Goal: Task Accomplishment & Management: Manage account settings

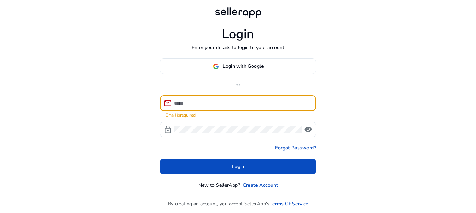
paste input "**********"
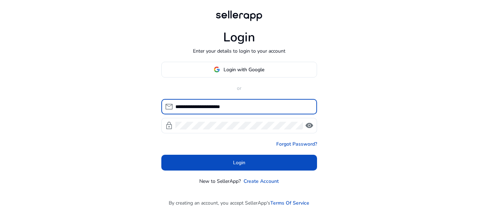
type input "**********"
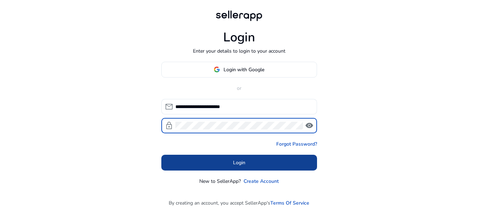
click at [235, 162] on span "Login" at bounding box center [239, 162] width 12 height 7
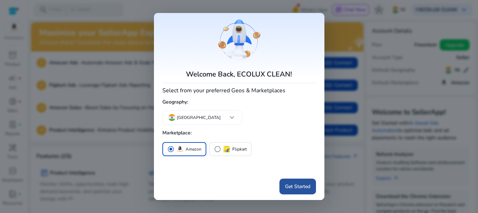
click at [292, 183] on span "Get Started" at bounding box center [297, 186] width 25 height 7
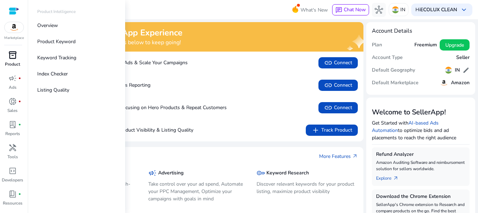
click at [9, 59] on span "inventory_2" at bounding box center [12, 55] width 8 height 8
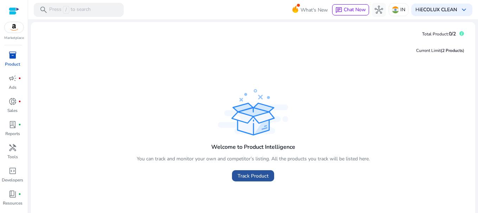
click at [253, 176] on span "Track Product" at bounding box center [253, 176] width 31 height 7
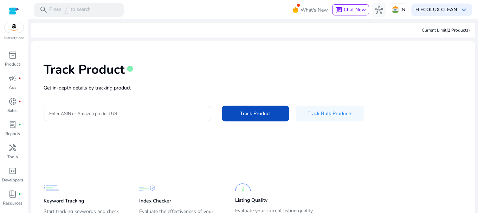
click at [139, 114] on input "Enter ASIN or Amazon product URL" at bounding box center [127, 114] width 156 height 8
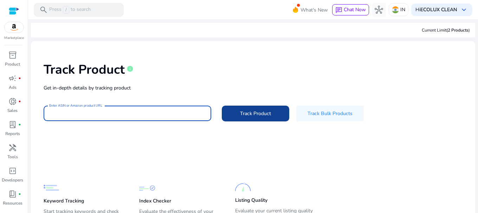
paste input "**********"
type input "**********"
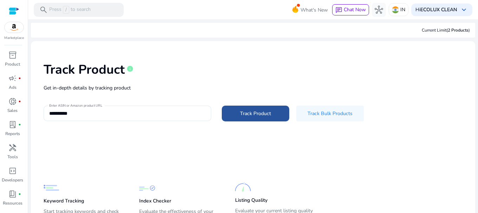
click at [257, 114] on span "Track Product" at bounding box center [255, 113] width 31 height 7
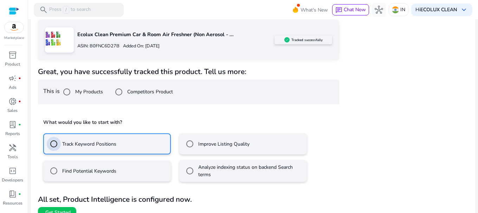
scroll to position [127, 0]
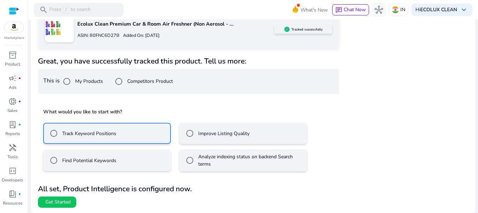
click at [208, 138] on div "Improve Listing Quality" at bounding box center [216, 134] width 67 height 14
click at [64, 201] on span "Get Started" at bounding box center [57, 202] width 25 height 7
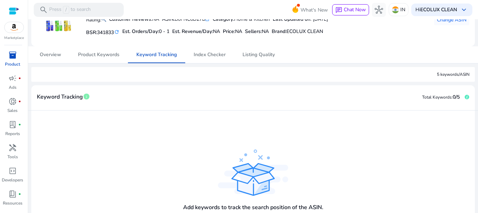
scroll to position [7, 0]
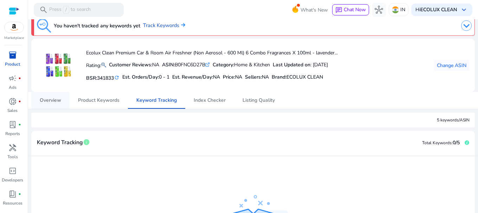
click at [41, 99] on span "Overview" at bounding box center [50, 100] width 21 height 5
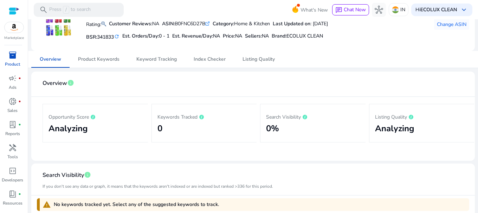
scroll to position [35, 0]
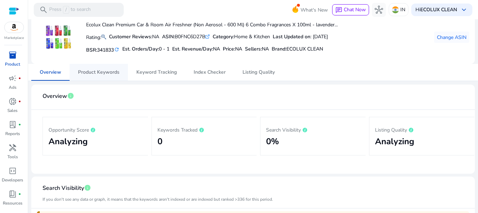
click at [110, 70] on span "Product Keywords" at bounding box center [98, 72] width 41 height 5
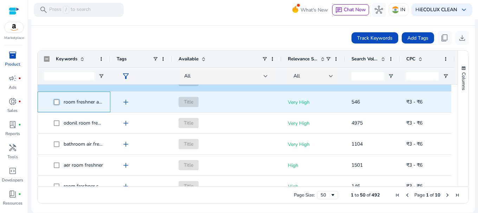
click at [59, 103] on span at bounding box center [59, 102] width 10 height 14
click at [53, 103] on span "room freshner automatic" at bounding box center [74, 102] width 60 height 14
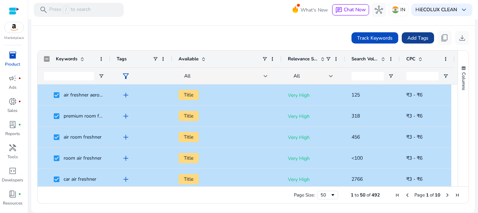
click at [414, 39] on span "Add Tags" at bounding box center [417, 37] width 21 height 7
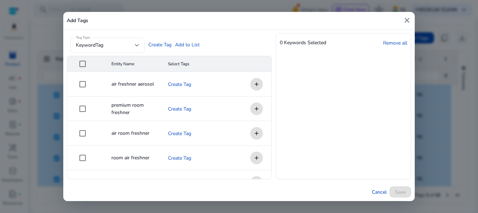
click at [303, 127] on div "0 Keywords Selected Remove all" at bounding box center [343, 106] width 135 height 147
click at [155, 43] on link "Create Tag" at bounding box center [159, 44] width 23 height 7
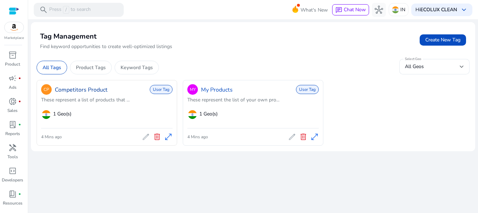
click at [84, 91] on link "Competitors Product" at bounding box center [81, 90] width 53 height 8
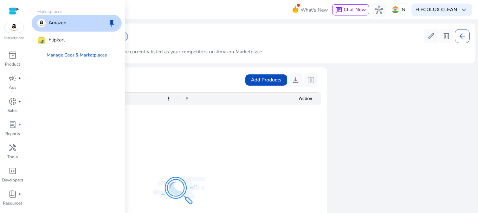
click at [15, 28] on img at bounding box center [14, 27] width 19 height 11
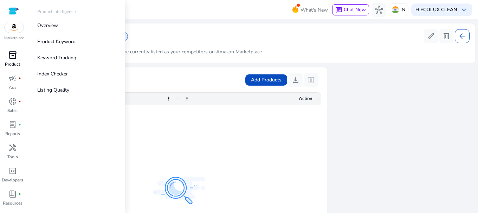
click at [13, 60] on div "inventory_2" at bounding box center [13, 55] width 20 height 11
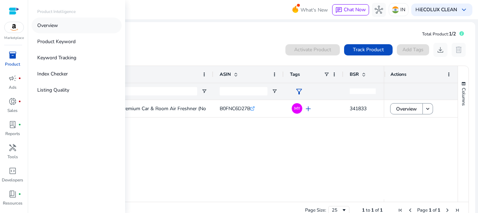
click at [43, 27] on p "Overview" at bounding box center [47, 25] width 21 height 7
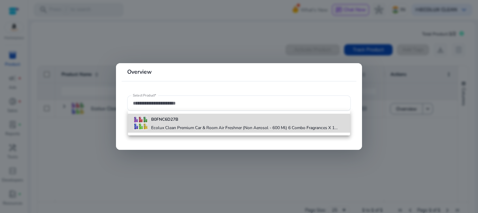
click at [167, 119] on b "B0FNC6D27B" at bounding box center [164, 120] width 27 height 6
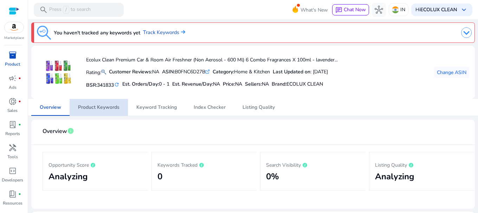
click at [107, 108] on span "Product Keywords" at bounding box center [98, 107] width 41 height 5
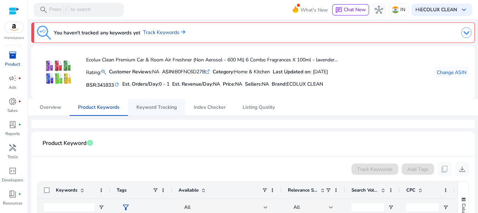
click at [150, 108] on span "Keyword Tracking" at bounding box center [156, 107] width 40 height 5
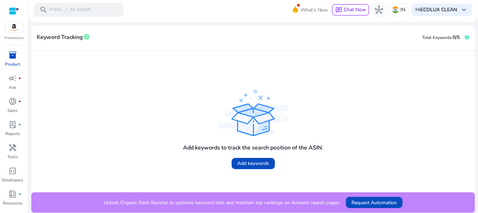
scroll to position [7, 0]
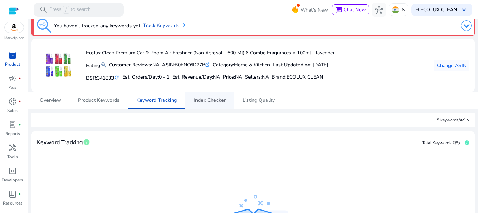
click at [212, 102] on span "Index Checker" at bounding box center [210, 100] width 32 height 5
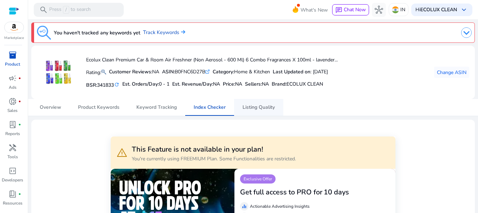
click at [258, 109] on span "Listing Quality" at bounding box center [259, 107] width 32 height 5
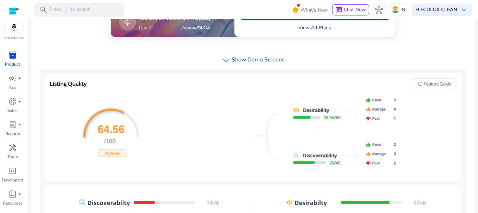
scroll to position [316, 0]
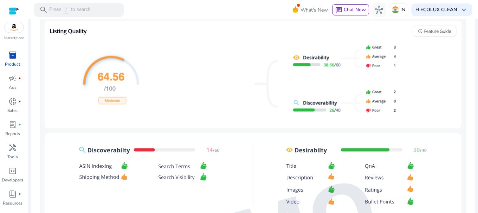
scroll to position [304, 0]
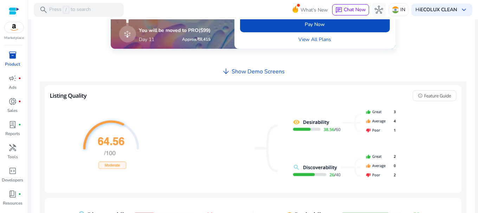
click at [232, 73] on h4 "Show Demo Screens" at bounding box center [258, 72] width 53 height 7
click at [226, 73] on span "arrow_downward" at bounding box center [226, 71] width 8 height 8
click at [246, 71] on div "**********" at bounding box center [253, 173] width 432 height 705
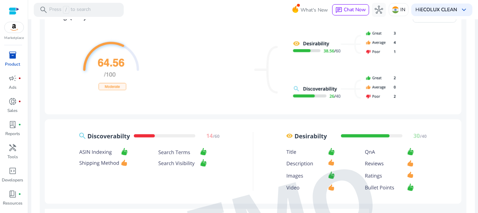
scroll to position [386, 0]
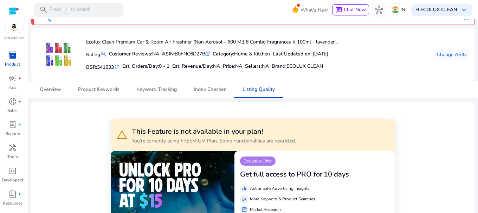
scroll to position [0, 0]
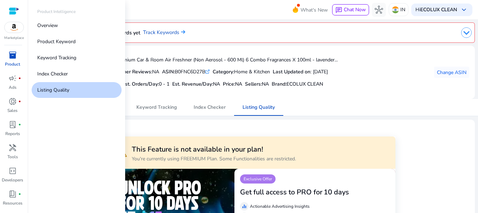
click at [13, 64] on p "Product" at bounding box center [12, 64] width 15 height 6
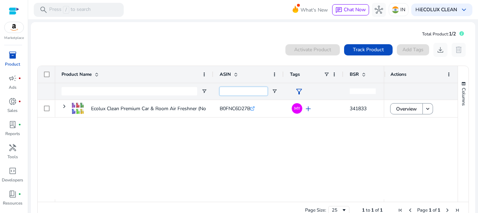
click at [251, 95] on input "ASIN Filter Input" at bounding box center [244, 91] width 48 height 8
paste input "**********"
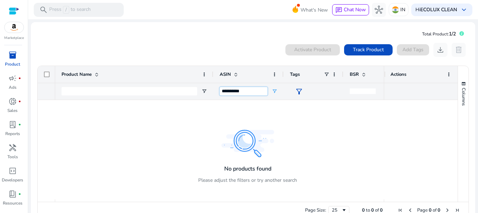
type input "**********"
click at [12, 32] on img at bounding box center [14, 27] width 19 height 11
click at [14, 34] on div "Marketplace" at bounding box center [14, 20] width 28 height 41
click at [16, 30] on img at bounding box center [14, 27] width 19 height 11
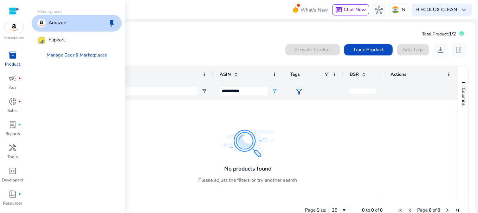
click at [66, 25] on p "Amazon" at bounding box center [58, 23] width 18 height 8
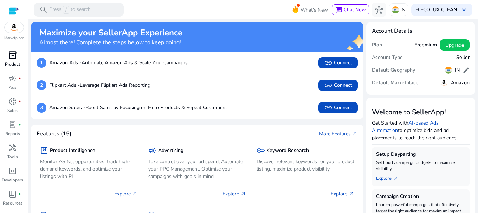
click at [12, 59] on span "inventory_2" at bounding box center [12, 55] width 8 height 8
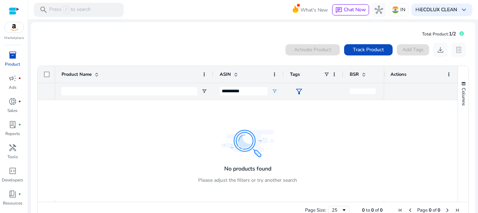
click at [14, 66] on p "Product" at bounding box center [12, 64] width 15 height 6
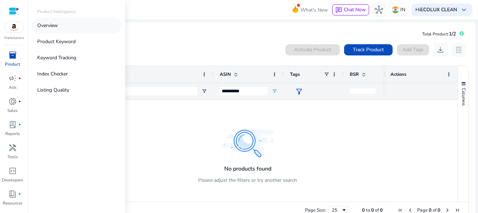
click at [50, 28] on p "Overview" at bounding box center [47, 25] width 21 height 7
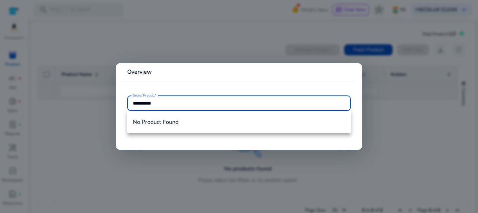
type input "**********"
click at [192, 103] on input "**********" at bounding box center [239, 103] width 212 height 8
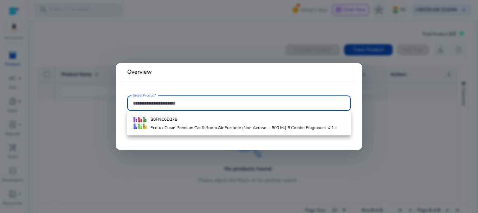
paste input "**********"
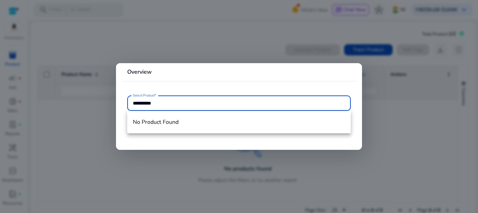
type input "**********"
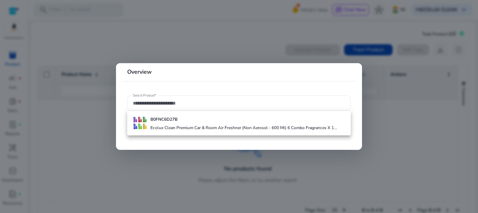
click at [256, 51] on div at bounding box center [239, 106] width 478 height 213
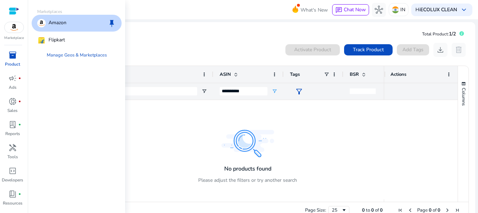
click at [10, 26] on img at bounding box center [14, 27] width 19 height 11
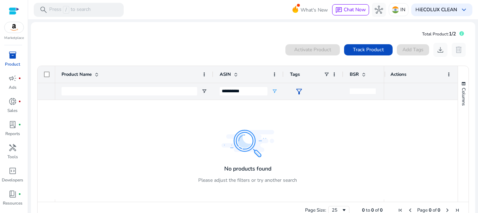
click at [131, 45] on div "Activate Product Track Product Add Tags download delete" at bounding box center [253, 50] width 432 height 14
click at [11, 30] on img at bounding box center [14, 27] width 19 height 11
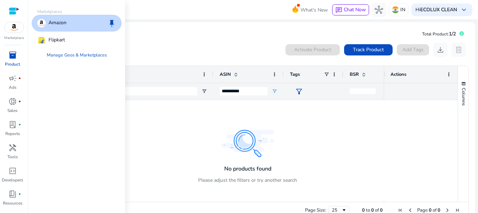
click at [79, 26] on div "Amazon keep" at bounding box center [77, 23] width 90 height 17
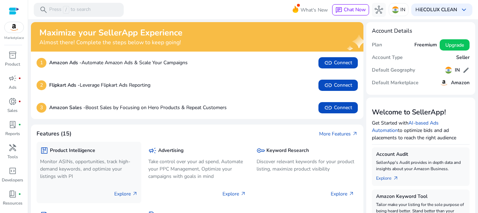
click at [86, 165] on p "Monitor ASINs, opportunities, track high-demand keywords, and optimize your lis…" at bounding box center [89, 169] width 98 height 22
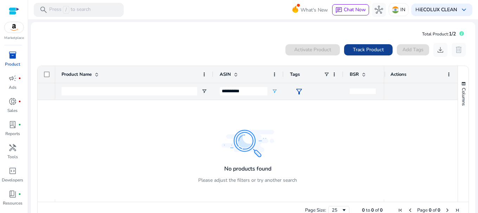
click at [366, 51] on span "Track Product" at bounding box center [368, 49] width 31 height 7
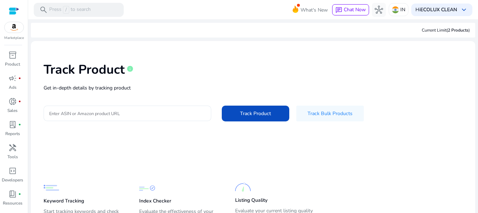
click at [94, 111] on input "Enter ASIN or Amazon product URL" at bounding box center [127, 114] width 156 height 8
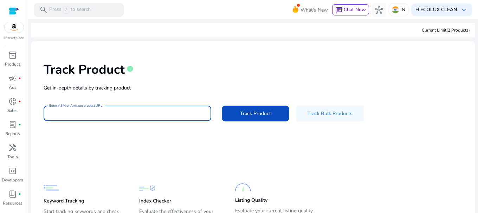
paste input "**********"
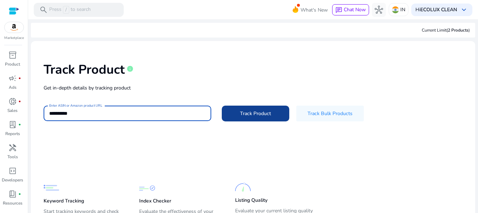
type input "**********"
click at [254, 111] on span "Track Product" at bounding box center [255, 113] width 31 height 7
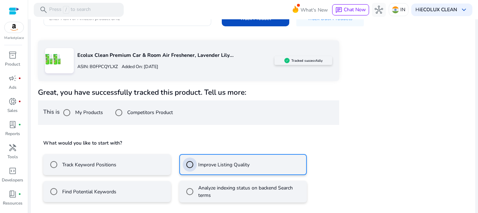
scroll to position [127, 0]
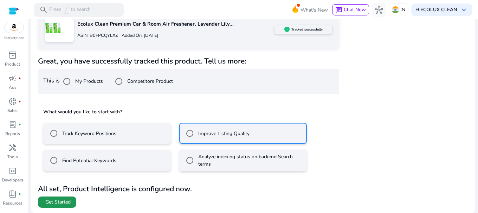
click at [73, 201] on span at bounding box center [57, 202] width 38 height 17
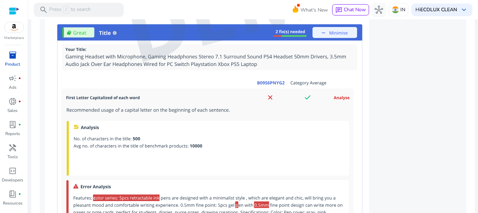
scroll to position [620, 0]
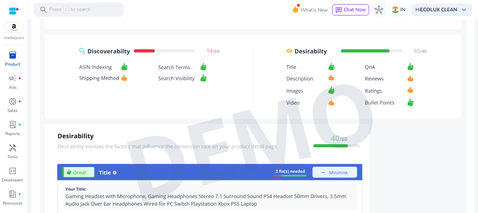
scroll to position [480, 0]
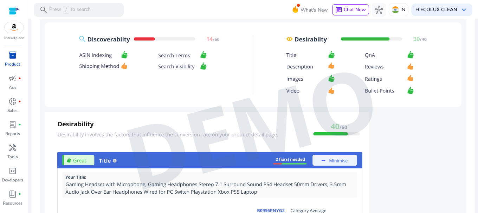
click at [79, 161] on img at bounding box center [253, 128] width 427 height 445
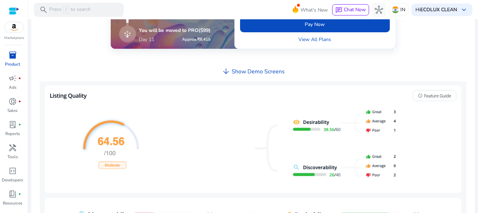
scroll to position [374, 0]
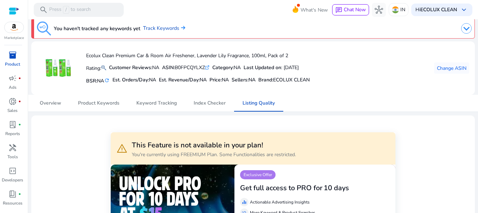
scroll to position [0, 0]
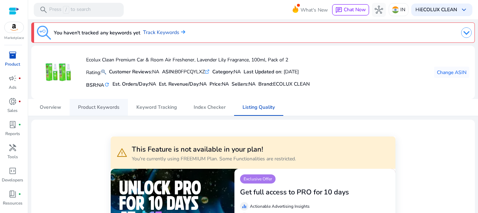
click at [92, 105] on span "Product Keywords" at bounding box center [98, 107] width 41 height 5
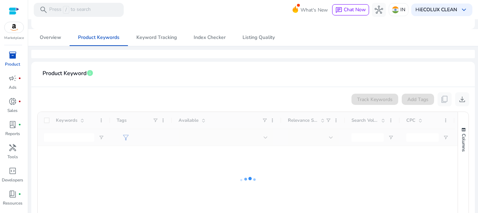
scroll to position [70, 0]
click at [47, 40] on span "Overview" at bounding box center [50, 37] width 21 height 5
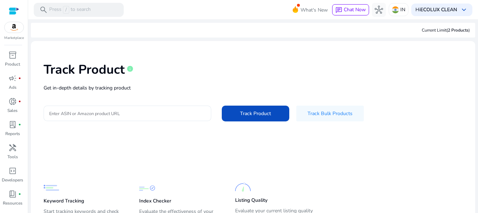
click at [147, 114] on input "Enter ASIN or Amazon product URL" at bounding box center [127, 114] width 156 height 8
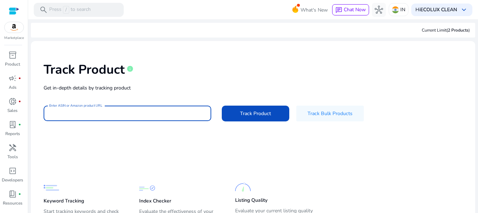
paste input "**********"
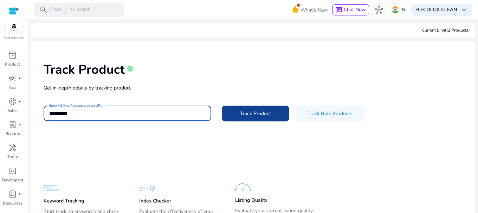
type input "**********"
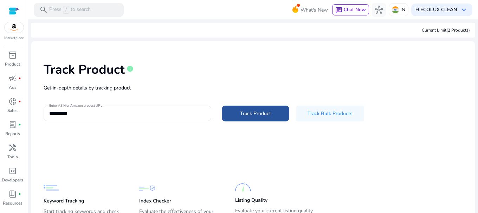
click at [246, 111] on span "Track Product" at bounding box center [255, 113] width 31 height 7
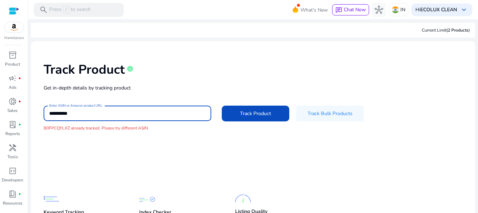
click at [127, 113] on input "**********" at bounding box center [127, 114] width 156 height 8
click at [251, 111] on span "Track Product" at bounding box center [255, 113] width 31 height 7
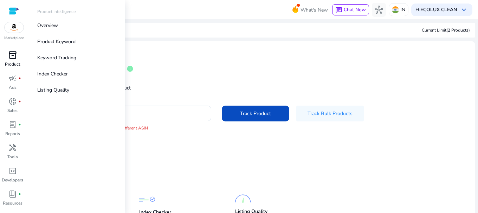
click at [15, 55] on span "inventory_2" at bounding box center [12, 55] width 8 height 8
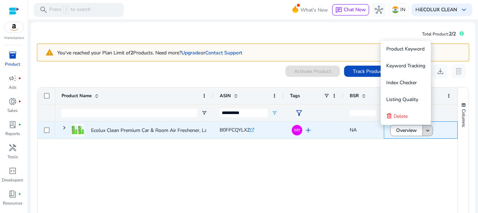
click at [427, 132] on mat-icon "keyboard_arrow_down" at bounding box center [428, 131] width 6 height 6
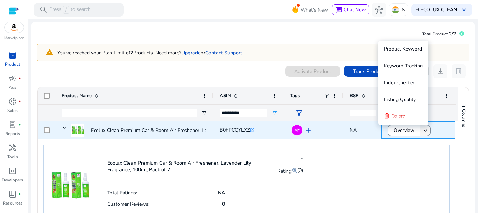
click at [425, 129] on mat-icon "keyboard_arrow_down" at bounding box center [425, 131] width 6 height 6
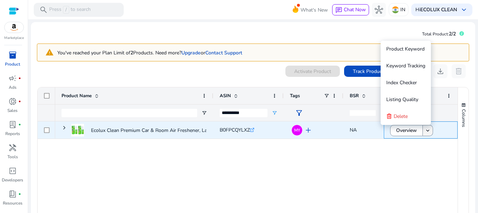
click at [425, 130] on mat-icon "keyboard_arrow_down" at bounding box center [428, 131] width 6 height 6
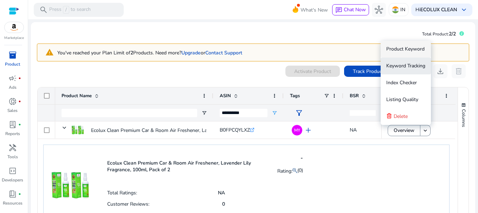
click at [405, 67] on span "Keyword Tracking" at bounding box center [405, 66] width 39 height 7
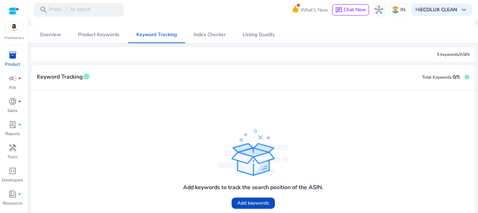
scroll to position [112, 0]
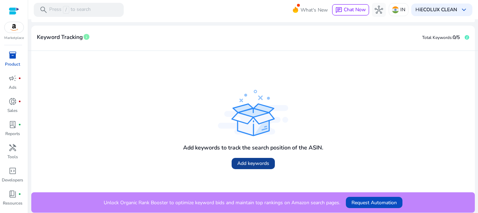
click at [256, 165] on span "Add keywords" at bounding box center [253, 163] width 32 height 7
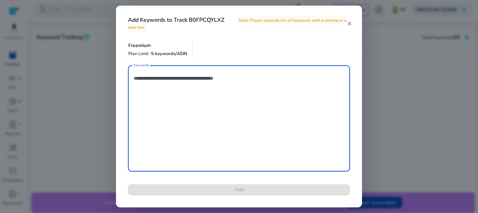
click at [351, 25] on mat-icon "close" at bounding box center [350, 23] width 6 height 6
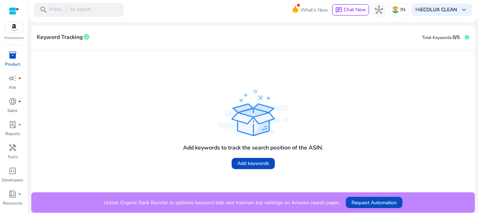
scroll to position [7, 0]
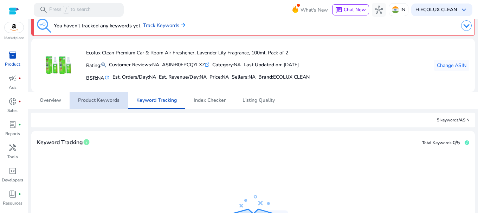
click at [103, 99] on span "Product Keywords" at bounding box center [98, 100] width 41 height 5
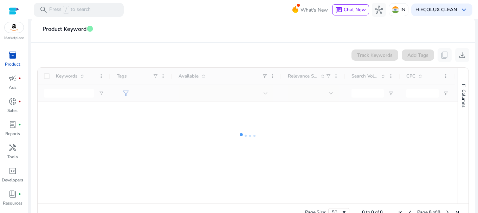
scroll to position [119, 0]
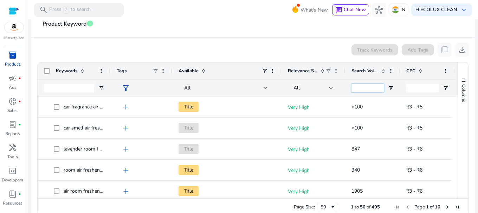
click at [380, 88] on input "Search Volume Filter Input" at bounding box center [367, 88] width 32 height 8
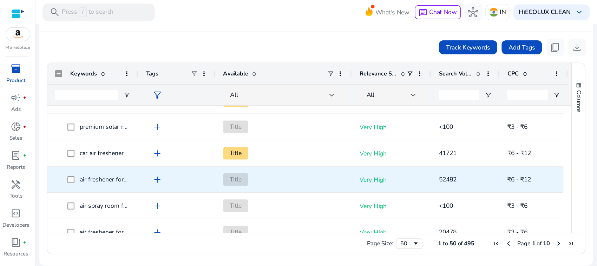
scroll to position [105, 0]
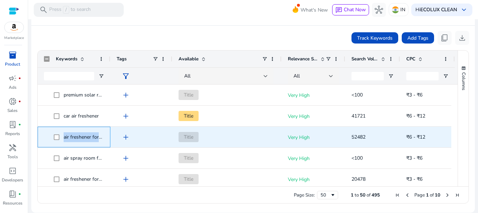
drag, startPoint x: 64, startPoint y: 138, endPoint x: 117, endPoint y: 142, distance: 53.2
click at [117, 142] on div "air freshener for room add Title Very High 52482 ₹6 - ₹12" at bounding box center [246, 137] width 417 height 21
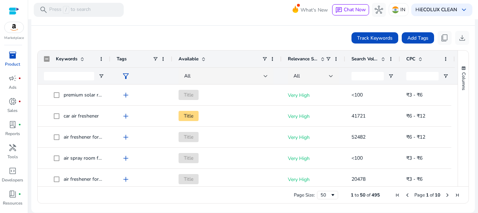
click at [136, 31] on div "Track Keywords Add Tags content_copy download" at bounding box center [253, 38] width 432 height 14
click at [101, 60] on span at bounding box center [101, 59] width 6 height 6
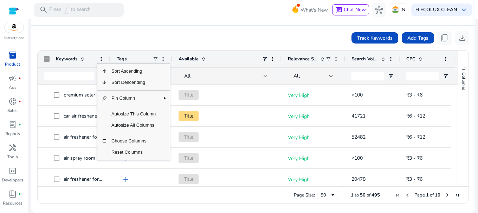
click at [206, 38] on div "Track Keywords Add Tags content_copy download" at bounding box center [253, 38] width 432 height 14
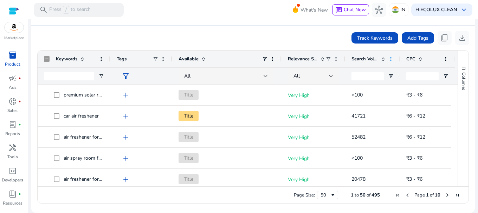
click at [391, 59] on span at bounding box center [391, 59] width 6 height 6
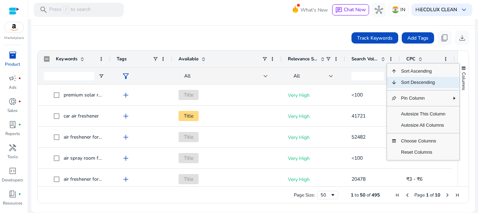
click at [419, 86] on span "Sort Descending" at bounding box center [423, 82] width 53 height 11
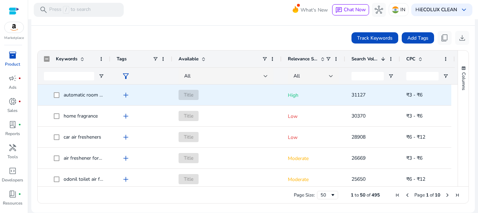
click at [126, 96] on span "add" at bounding box center [126, 95] width 8 height 8
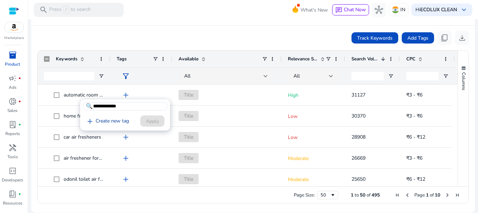
type input "**********"
click at [116, 124] on link "add Create new tag" at bounding box center [107, 121] width 49 height 8
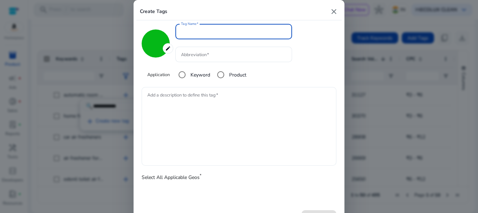
type input "*******"
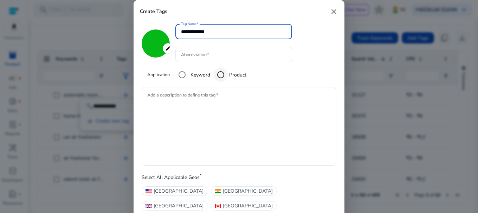
type input "**********"
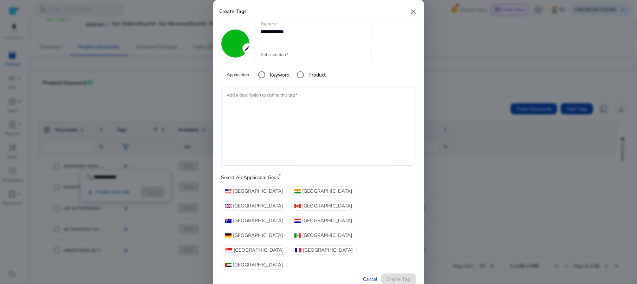
click at [303, 195] on span "[GEOGRAPHIC_DATA]" at bounding box center [328, 191] width 50 height 7
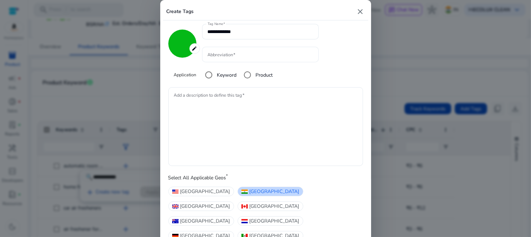
click at [244, 57] on input "Abbreviation" at bounding box center [260, 55] width 105 height 8
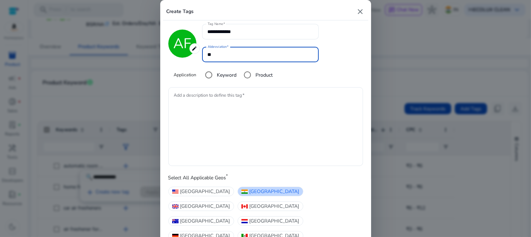
type input "**"
click at [347, 49] on div "**********" at bounding box center [265, 54] width 195 height 60
click at [272, 130] on textarea "Add a description to define this tag" at bounding box center [265, 127] width 183 height 72
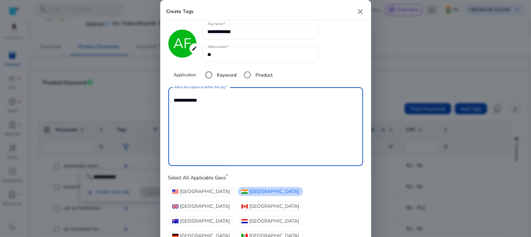
type textarea "**********"
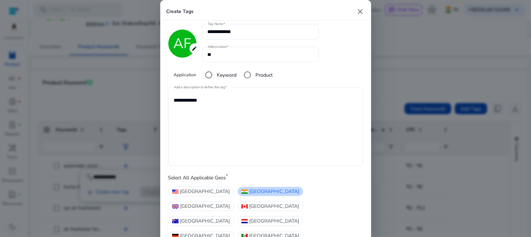
type input "*******"
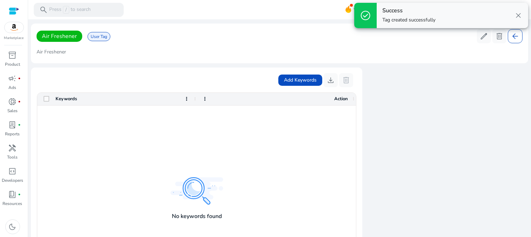
click at [149, 124] on div at bounding box center [196, 191] width 319 height 173
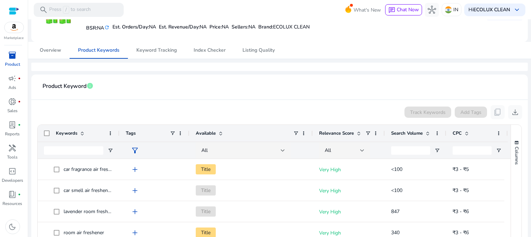
scroll to position [117, 0]
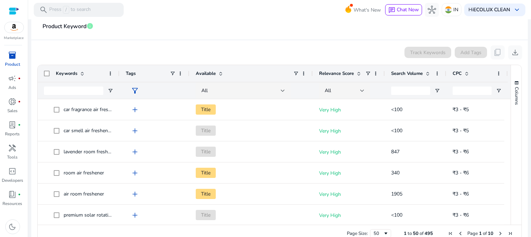
click at [405, 72] on span "Search Volume" at bounding box center [407, 73] width 32 height 6
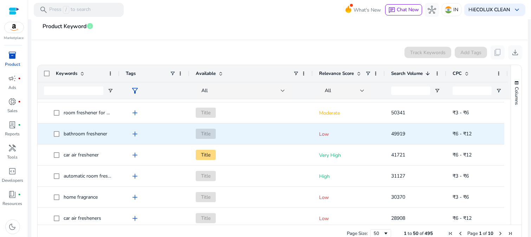
scroll to position [0, 0]
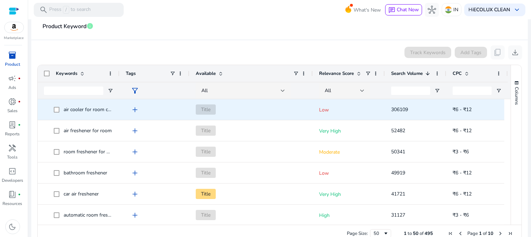
click at [134, 109] on span "add" at bounding box center [135, 109] width 8 height 8
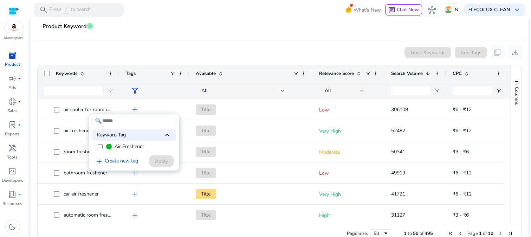
click at [135, 148] on span "Air Freshener" at bounding box center [130, 146] width 30 height 7
click at [164, 162] on span "Apply" at bounding box center [161, 160] width 13 height 7
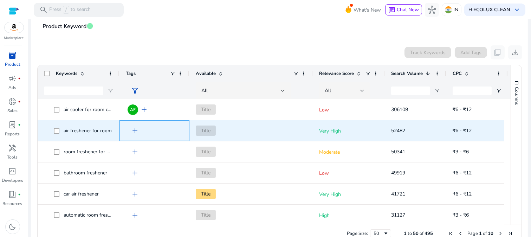
click at [134, 132] on span "add" at bounding box center [135, 131] width 8 height 8
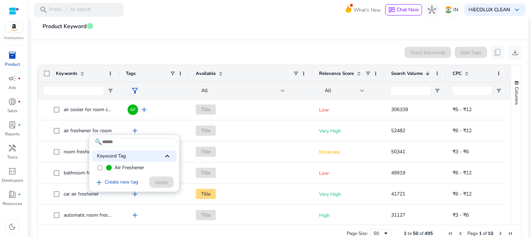
click at [130, 169] on span "Air Freshener" at bounding box center [130, 167] width 30 height 7
click at [163, 185] on span "Apply" at bounding box center [161, 182] width 13 height 7
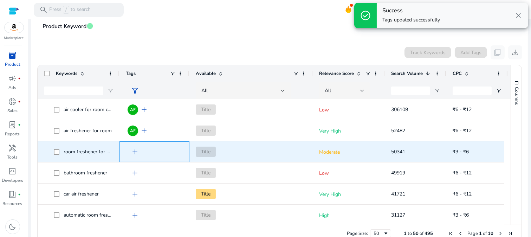
click at [134, 151] on span "add" at bounding box center [135, 152] width 8 height 8
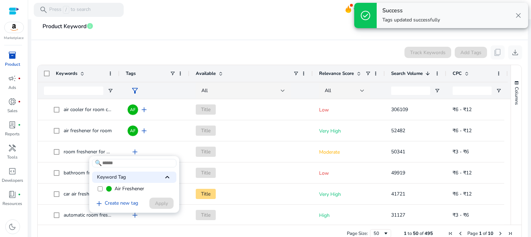
click at [139, 189] on span "Air Freshener" at bounding box center [130, 188] width 30 height 7
click at [164, 205] on span "Apply" at bounding box center [161, 203] width 13 height 7
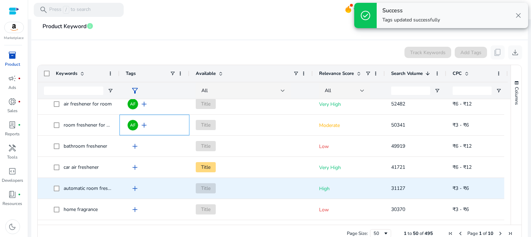
scroll to position [39, 0]
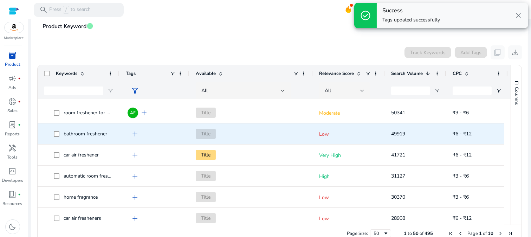
click at [136, 133] on span "add" at bounding box center [135, 134] width 8 height 8
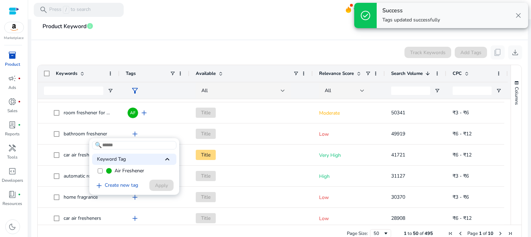
click at [129, 172] on span "Air Freshener" at bounding box center [130, 170] width 30 height 7
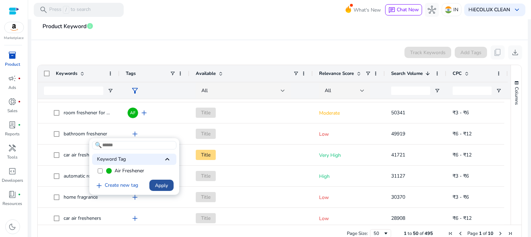
click at [164, 185] on span "Apply" at bounding box center [161, 185] width 13 height 7
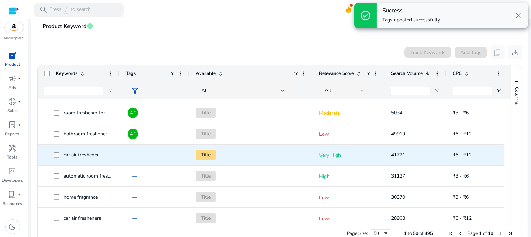
click at [131, 151] on span "add" at bounding box center [135, 155] width 8 height 8
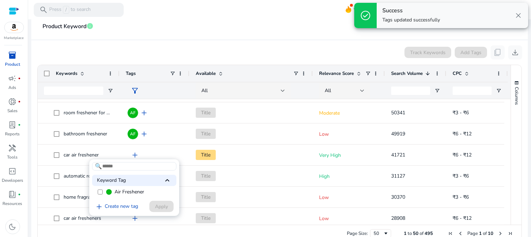
click at [134, 190] on span "Air Freshener" at bounding box center [130, 191] width 30 height 7
click at [169, 209] on span at bounding box center [161, 206] width 24 height 17
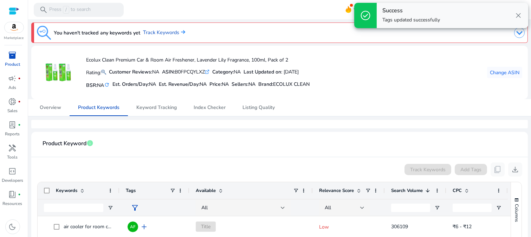
scroll to position [78, 0]
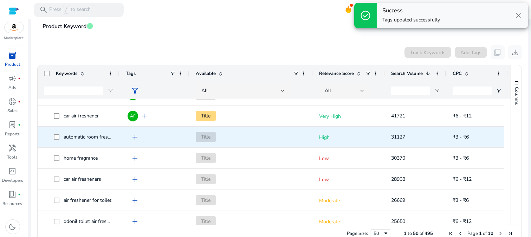
click at [136, 137] on span "add" at bounding box center [135, 137] width 8 height 8
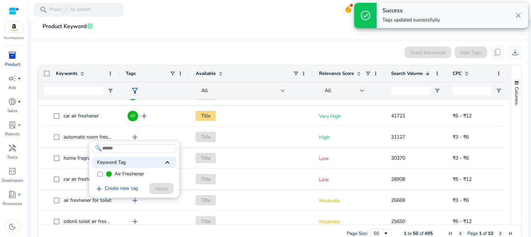
click at [135, 174] on span "Air Freshener" at bounding box center [130, 173] width 30 height 7
click at [166, 194] on span at bounding box center [161, 188] width 24 height 17
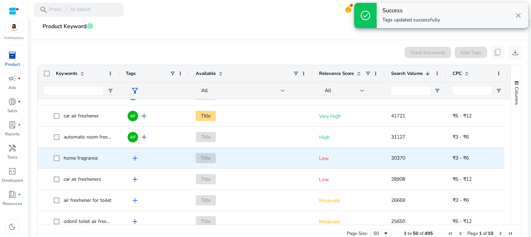
click at [131, 158] on span "add" at bounding box center [135, 158] width 8 height 8
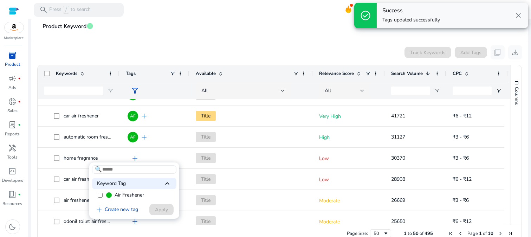
click at [131, 193] on span "Air Freshener" at bounding box center [130, 195] width 30 height 7
click at [159, 212] on span "Apply" at bounding box center [161, 209] width 13 height 7
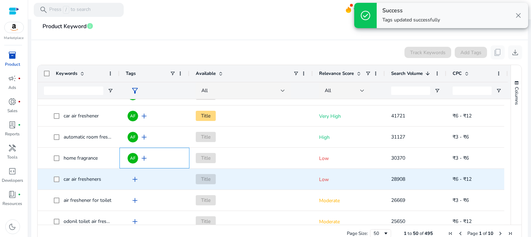
scroll to position [117, 0]
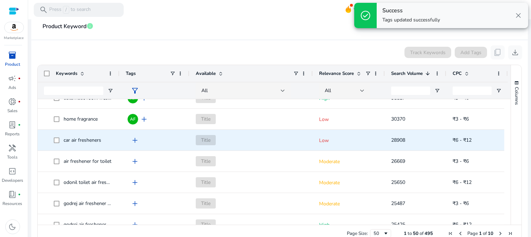
click at [135, 140] on span "add" at bounding box center [135, 140] width 8 height 8
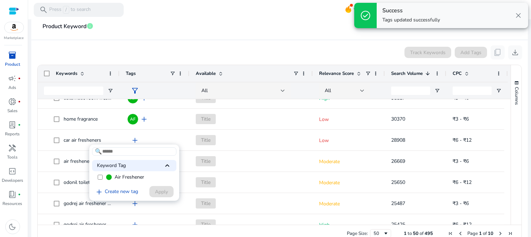
click at [133, 177] on span "Air Freshener" at bounding box center [130, 177] width 30 height 7
click at [169, 195] on span at bounding box center [161, 191] width 24 height 17
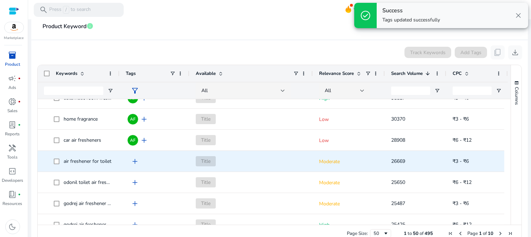
click at [135, 162] on span "add" at bounding box center [135, 161] width 8 height 8
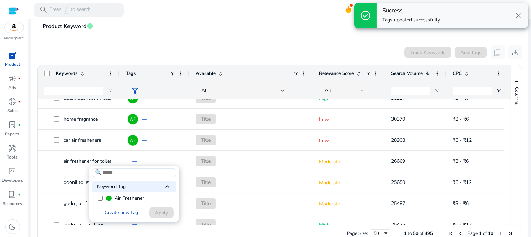
click at [148, 198] on label "Air Freshener" at bounding box center [134, 198] width 84 height 11
click at [159, 213] on span "Apply" at bounding box center [161, 212] width 13 height 7
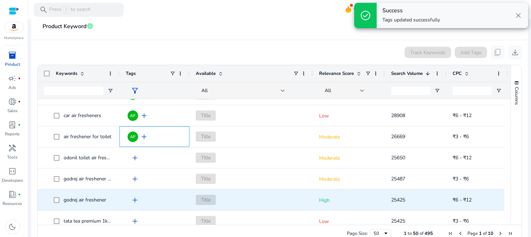
scroll to position [156, 0]
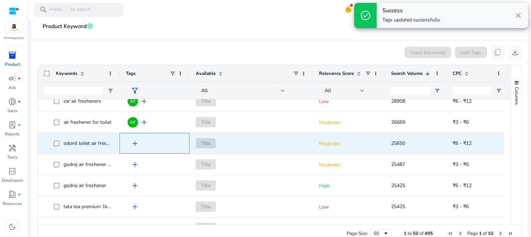
click at [135, 143] on span "add" at bounding box center [135, 143] width 8 height 8
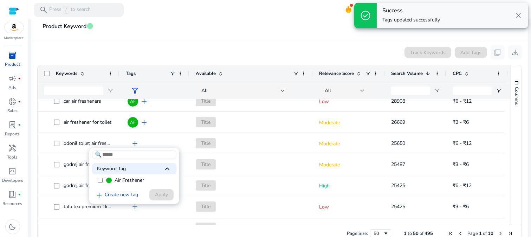
click at [136, 183] on span "Air Freshener" at bounding box center [130, 180] width 30 height 7
click at [154, 195] on span at bounding box center [161, 194] width 24 height 17
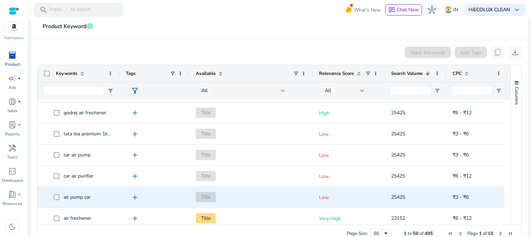
scroll to position [234, 0]
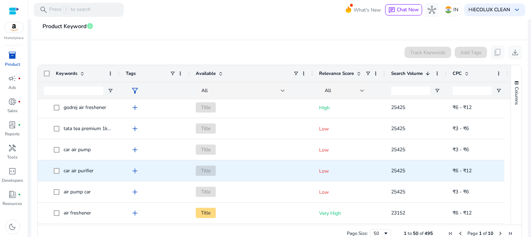
click at [136, 171] on span "add" at bounding box center [135, 171] width 8 height 8
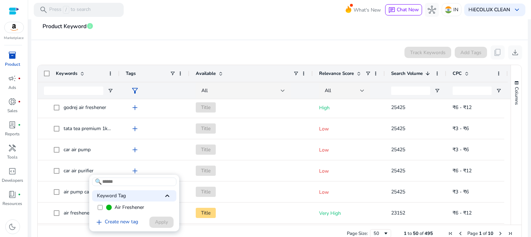
click at [121, 206] on span "Air Freshener" at bounding box center [130, 207] width 30 height 7
click at [163, 222] on span "Apply" at bounding box center [161, 221] width 13 height 7
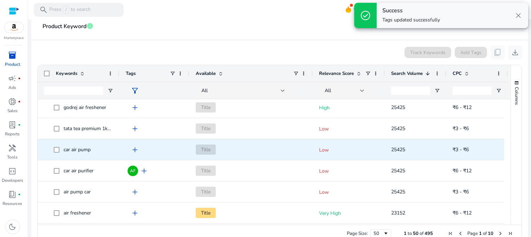
click at [135, 149] on span "add" at bounding box center [135, 150] width 8 height 8
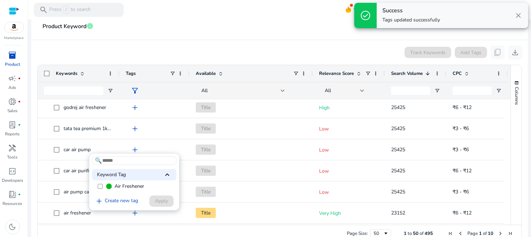
click at [136, 186] on span "Air Freshener" at bounding box center [130, 186] width 30 height 7
click at [164, 201] on span "Apply" at bounding box center [161, 200] width 13 height 7
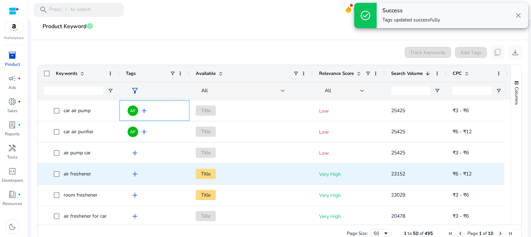
scroll to position [273, 0]
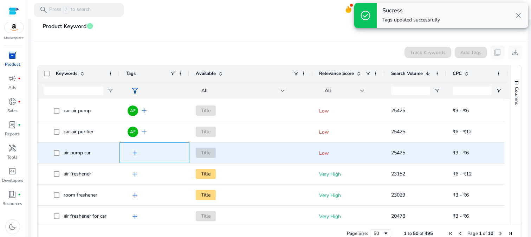
click at [132, 150] on span "add" at bounding box center [135, 153] width 8 height 8
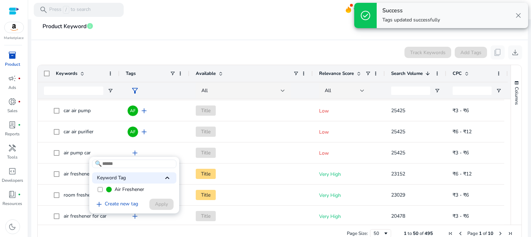
click at [127, 188] on span "Air Freshener" at bounding box center [130, 189] width 30 height 7
click at [169, 208] on span at bounding box center [161, 204] width 24 height 17
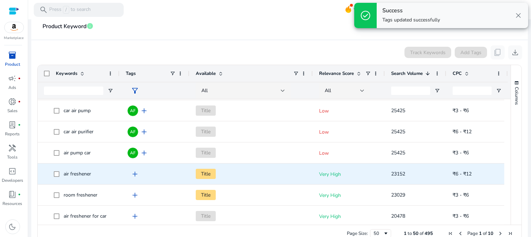
click at [136, 177] on span "add" at bounding box center [135, 174] width 8 height 8
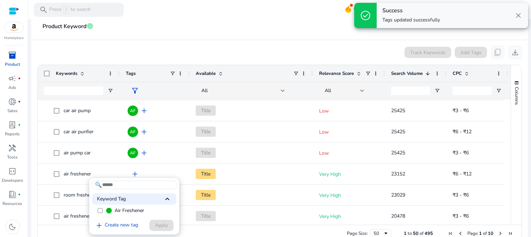
click at [138, 212] on span "Air Freshener" at bounding box center [130, 210] width 30 height 7
click at [167, 230] on span at bounding box center [161, 225] width 24 height 17
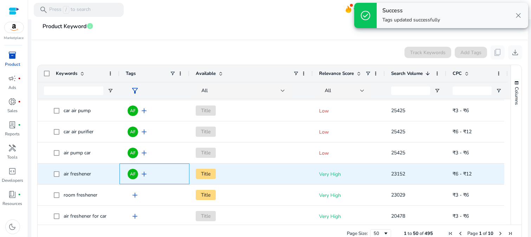
scroll to position [312, 0]
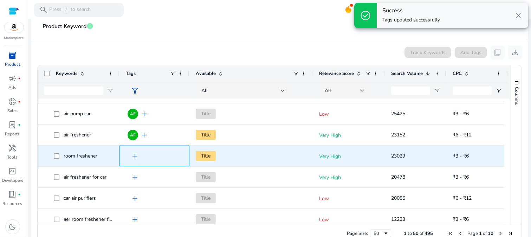
click at [133, 157] on span "add" at bounding box center [135, 156] width 8 height 8
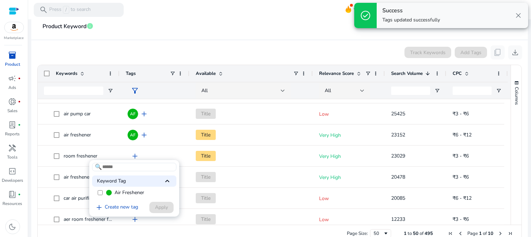
click at [131, 192] on span "Air Freshener" at bounding box center [130, 192] width 30 height 7
click at [163, 207] on span "Apply" at bounding box center [161, 206] width 13 height 7
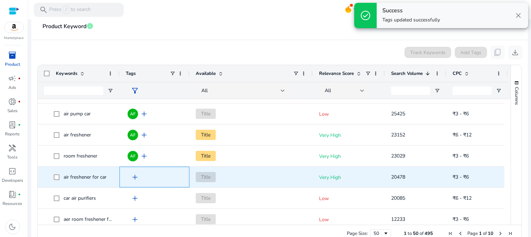
click at [135, 178] on span "add" at bounding box center [135, 177] width 8 height 8
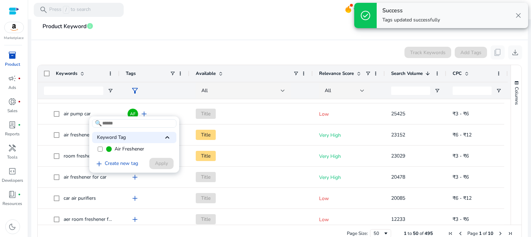
click at [137, 150] on span "Air Freshener" at bounding box center [130, 149] width 30 height 7
click at [156, 164] on span "Apply" at bounding box center [161, 163] width 13 height 7
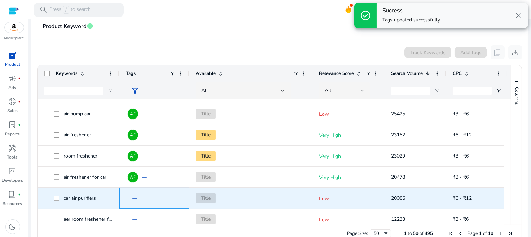
click at [136, 198] on span "add" at bounding box center [135, 198] width 8 height 8
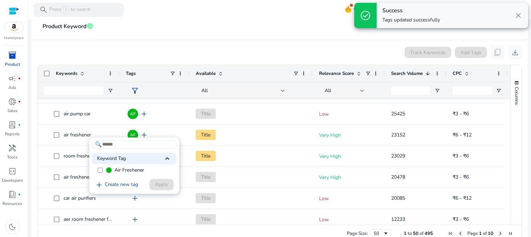
click at [138, 169] on span "Air Freshener" at bounding box center [130, 170] width 30 height 7
click at [160, 180] on span at bounding box center [161, 184] width 24 height 17
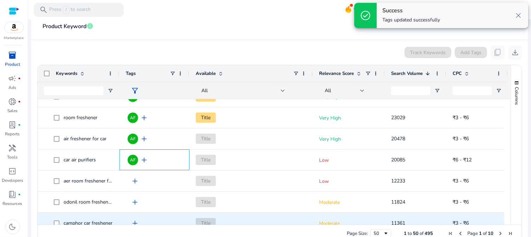
scroll to position [390, 0]
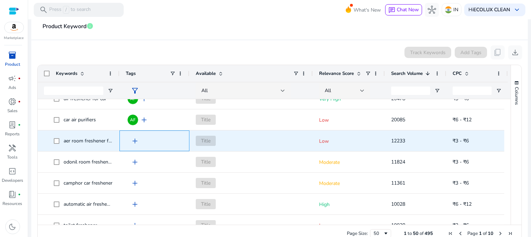
click at [136, 138] on span "add" at bounding box center [135, 141] width 8 height 8
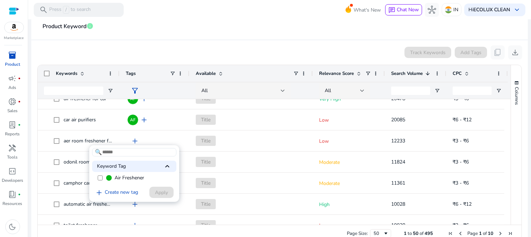
click at [134, 181] on span "Air Freshener" at bounding box center [130, 177] width 30 height 7
click at [165, 192] on span "Apply" at bounding box center [161, 192] width 13 height 7
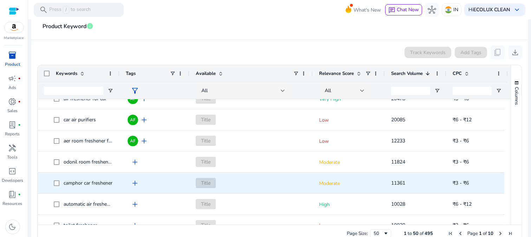
click at [135, 184] on span "add" at bounding box center [135, 183] width 8 height 8
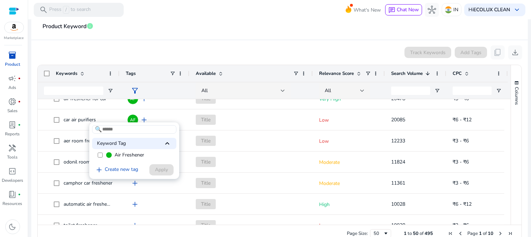
click at [132, 156] on span "Air Freshener" at bounding box center [130, 154] width 30 height 7
click at [156, 174] on span at bounding box center [161, 169] width 24 height 17
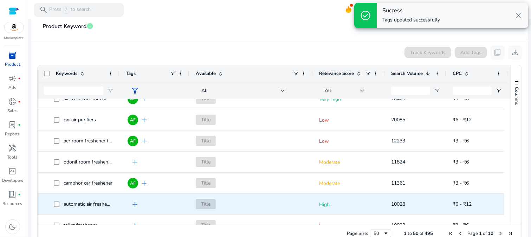
click at [136, 205] on span "add" at bounding box center [135, 204] width 8 height 8
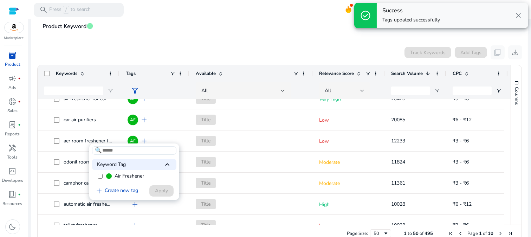
click at [136, 176] on span "Air Freshener" at bounding box center [130, 176] width 30 height 7
click at [164, 193] on span "Apply" at bounding box center [161, 190] width 13 height 7
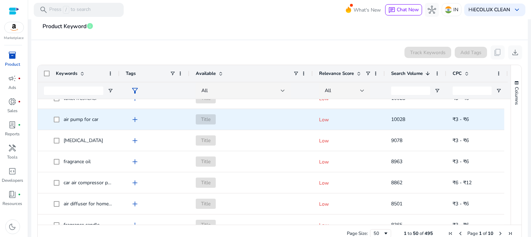
scroll to position [0, 0]
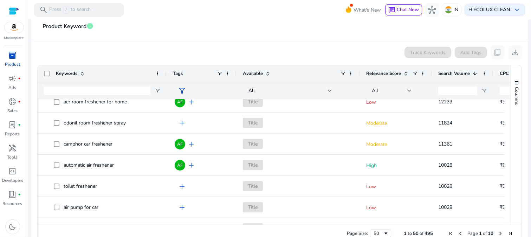
drag, startPoint x: 119, startPoint y: 74, endPoint x: 167, endPoint y: 74, distance: 47.1
click at [167, 74] on div "Keywords Tags Available Relevance Score" at bounding box center [296, 73] width 517 height 17
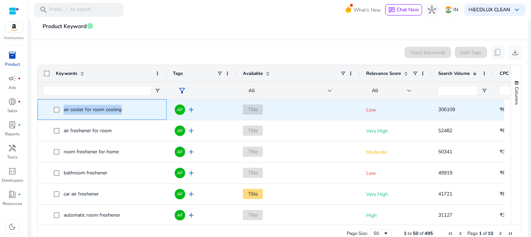
drag, startPoint x: 63, startPoint y: 110, endPoint x: 120, endPoint y: 110, distance: 57.3
click at [120, 110] on span "air cooler for room cooling" at bounding box center [107, 109] width 106 height 14
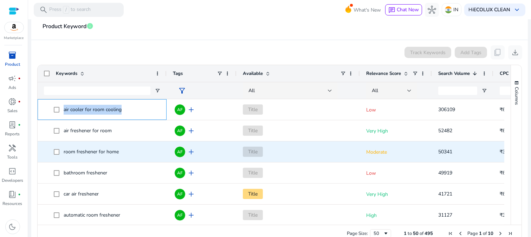
copy span "air cooler for room cooling"
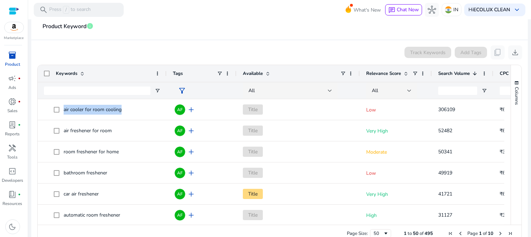
click at [110, 55] on div "Track Keywords Add Tags content_copy download" at bounding box center [279, 52] width 485 height 14
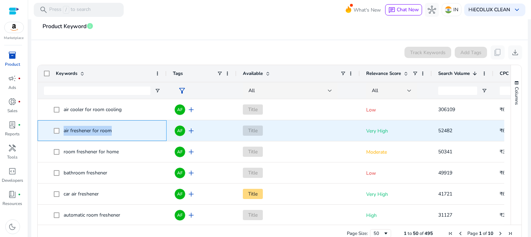
drag, startPoint x: 62, startPoint y: 131, endPoint x: 127, endPoint y: 132, distance: 65.0
click at [127, 132] on span "air freshener for room" at bounding box center [107, 130] width 106 height 14
copy span "air freshener for room"
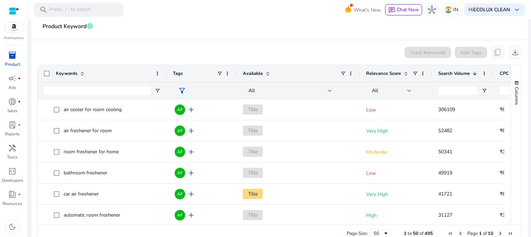
click at [153, 57] on div "Track Keywords Add Tags content_copy download" at bounding box center [279, 52] width 485 height 14
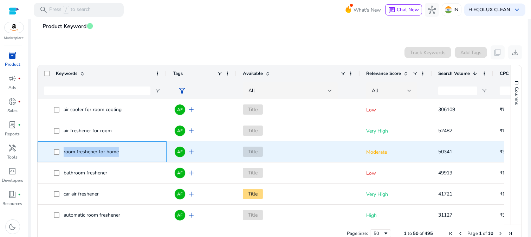
drag, startPoint x: 60, startPoint y: 153, endPoint x: 123, endPoint y: 154, distance: 63.3
click at [123, 154] on span "room freshener for home" at bounding box center [107, 151] width 106 height 14
copy span "room freshener for home"
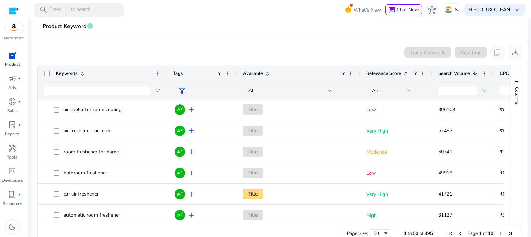
click at [153, 51] on div "Track Keywords Add Tags content_copy download" at bounding box center [279, 52] width 485 height 14
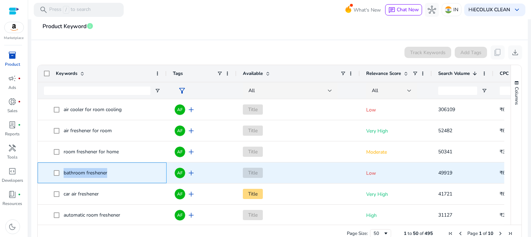
drag, startPoint x: 63, startPoint y: 172, endPoint x: 111, endPoint y: 175, distance: 48.2
click at [111, 175] on span "bathroom freshener" at bounding box center [107, 173] width 106 height 14
copy span "bathroom freshener"
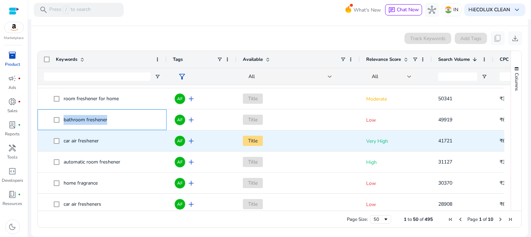
scroll to position [39, 0]
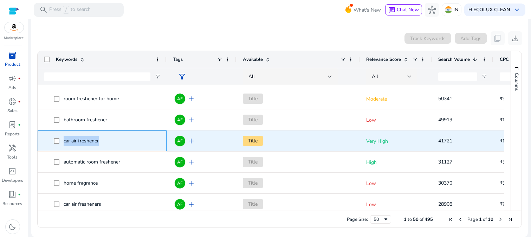
drag, startPoint x: 60, startPoint y: 141, endPoint x: 107, endPoint y: 146, distance: 47.0
click at [107, 146] on span "car air freshener" at bounding box center [107, 141] width 106 height 14
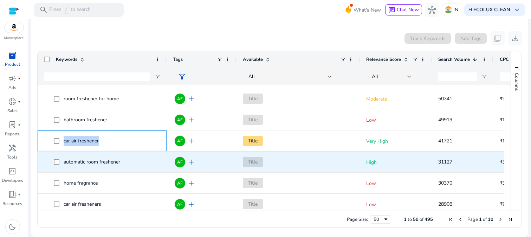
copy span "car air freshener"
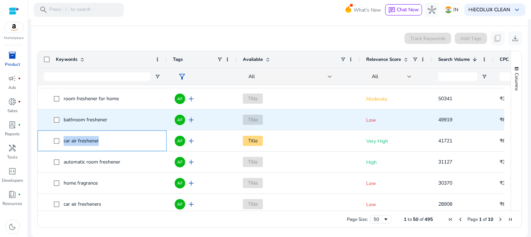
copy span "car air freshener"
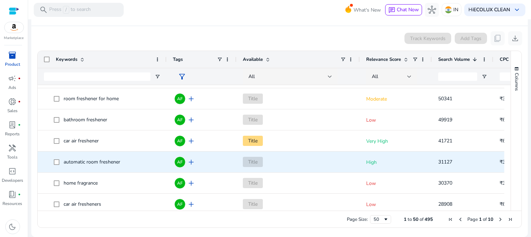
click at [117, 173] on div "home fragrance" at bounding box center [102, 183] width 116 height 20
drag, startPoint x: 65, startPoint y: 163, endPoint x: 123, endPoint y: 160, distance: 58.8
click at [123, 160] on span "automatic room freshener" at bounding box center [107, 162] width 106 height 14
copy span "automatic room freshener"
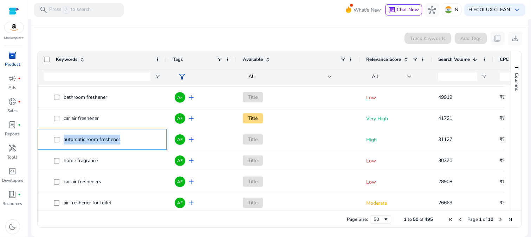
scroll to position [78, 0]
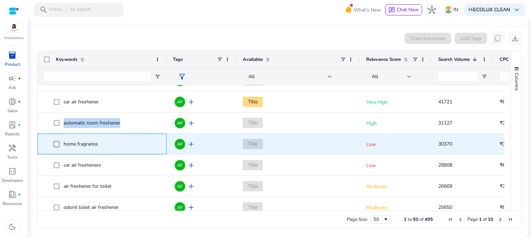
click at [113, 146] on span "home fragrance" at bounding box center [107, 144] width 106 height 14
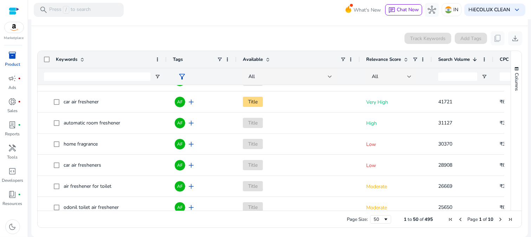
click at [160, 44] on div "Track Keywords Add Tags content_copy download" at bounding box center [279, 38] width 485 height 14
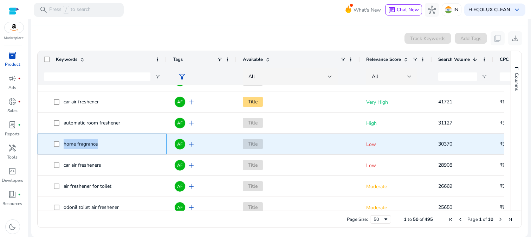
click at [57, 145] on span "home fragrance" at bounding box center [107, 144] width 106 height 14
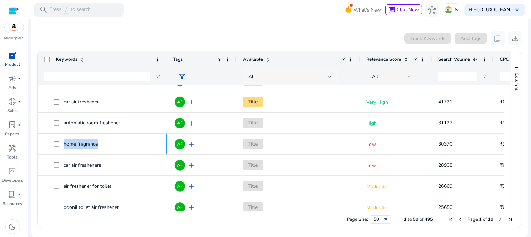
copy span "home fragrance"
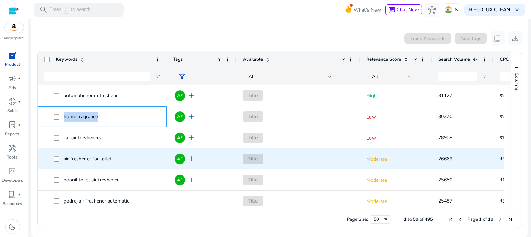
scroll to position [117, 0]
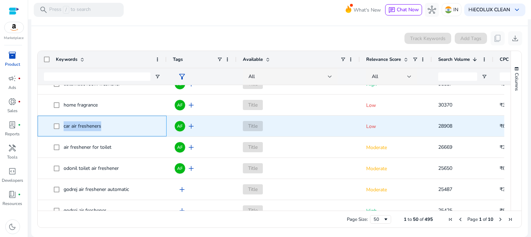
drag, startPoint x: 118, startPoint y: 127, endPoint x: 52, endPoint y: 129, distance: 66.4
click at [52, 129] on span "car air fresheners" at bounding box center [102, 126] width 116 height 14
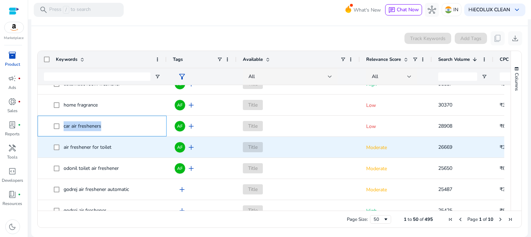
copy span "car air fresheners"
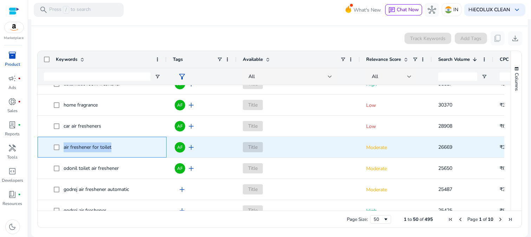
drag, startPoint x: 127, startPoint y: 150, endPoint x: 56, endPoint y: 150, distance: 70.3
click at [56, 150] on span "air freshener for toilet" at bounding box center [107, 147] width 106 height 14
copy span "air freshener for toilet"
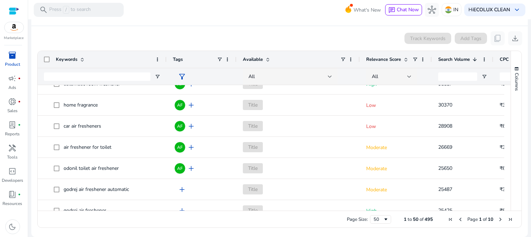
click at [183, 46] on app-product-keyword-grid "Track Keywords Add Tags content_copy download Press SPACE to select this row. D…" at bounding box center [279, 128] width 485 height 205
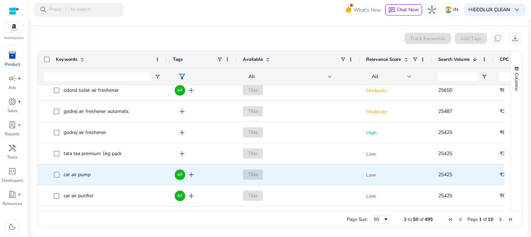
scroll to position [234, 0]
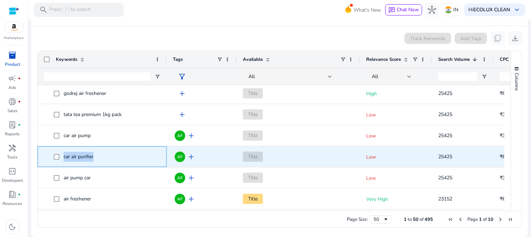
drag, startPoint x: 104, startPoint y: 157, endPoint x: 60, endPoint y: 160, distance: 43.7
click at [60, 160] on span "car air purifier" at bounding box center [107, 156] width 106 height 14
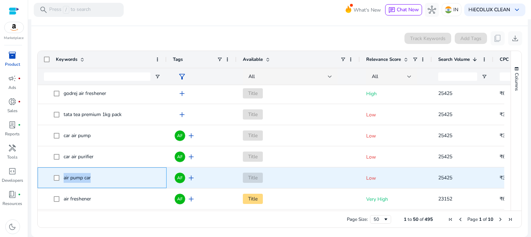
drag, startPoint x: 112, startPoint y: 178, endPoint x: 60, endPoint y: 180, distance: 51.4
click at [60, 180] on span "air pump car" at bounding box center [107, 177] width 106 height 14
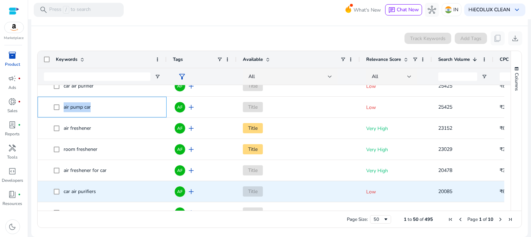
scroll to position [312, 0]
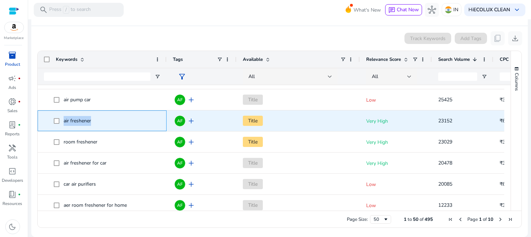
drag, startPoint x: 104, startPoint y: 124, endPoint x: 64, endPoint y: 124, distance: 40.4
click at [64, 124] on span "air freshener" at bounding box center [107, 121] width 106 height 14
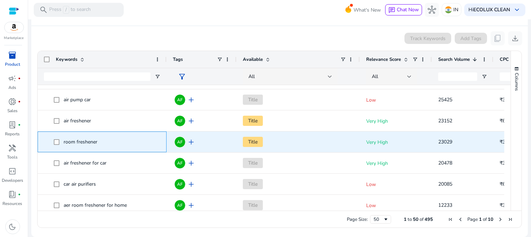
click at [113, 144] on span "room freshener" at bounding box center [107, 142] width 106 height 14
drag, startPoint x: 112, startPoint y: 141, endPoint x: 48, endPoint y: 142, distance: 64.7
click at [48, 142] on span "room freshener" at bounding box center [102, 142] width 116 height 14
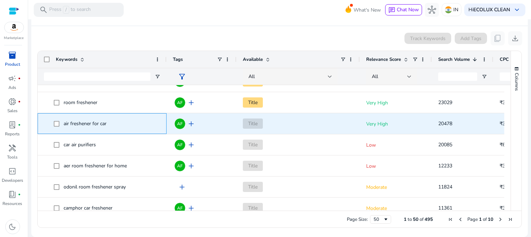
click at [115, 126] on span "air freshener for car" at bounding box center [107, 123] width 106 height 14
drag, startPoint x: 115, startPoint y: 126, endPoint x: 60, endPoint y: 128, distance: 54.5
click at [60, 128] on span "air freshener for car" at bounding box center [107, 123] width 106 height 14
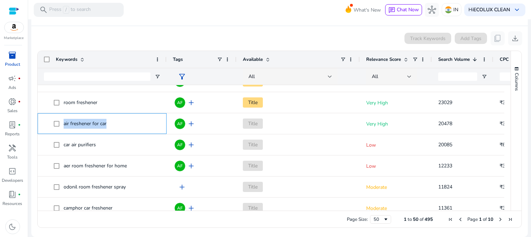
scroll to position [390, 0]
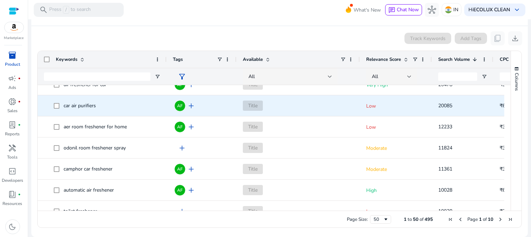
click at [120, 103] on span "car air purifiers" at bounding box center [107, 105] width 106 height 14
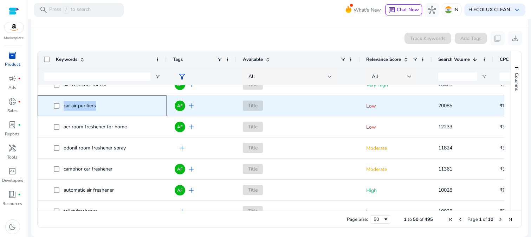
drag, startPoint x: 114, startPoint y: 105, endPoint x: 60, endPoint y: 110, distance: 53.6
click at [60, 110] on span "car air purifiers" at bounding box center [107, 105] width 106 height 14
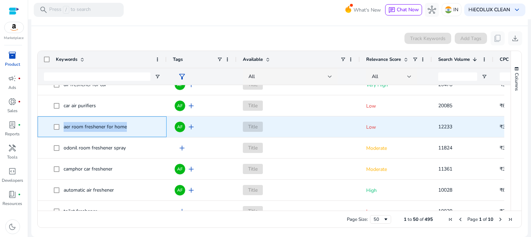
drag, startPoint x: 130, startPoint y: 126, endPoint x: 64, endPoint y: 135, distance: 67.1
click at [64, 135] on div "aer room freshener for home" at bounding box center [102, 127] width 116 height 20
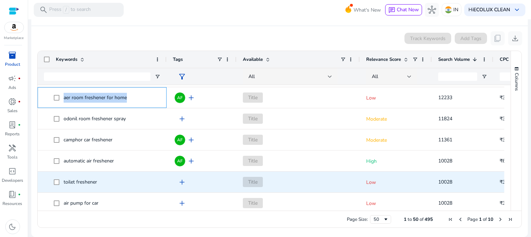
scroll to position [429, 0]
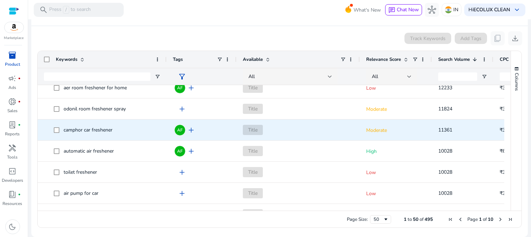
click at [135, 130] on span "camphor car freshener" at bounding box center [107, 130] width 106 height 14
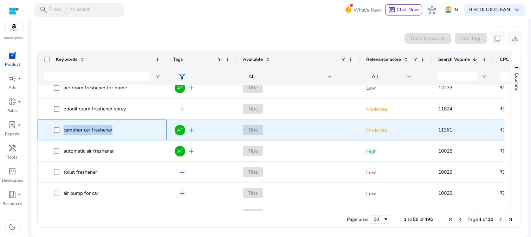
drag, startPoint x: 122, startPoint y: 130, endPoint x: 62, endPoint y: 137, distance: 60.2
click at [62, 137] on div "camphor car freshener" at bounding box center [102, 130] width 116 height 20
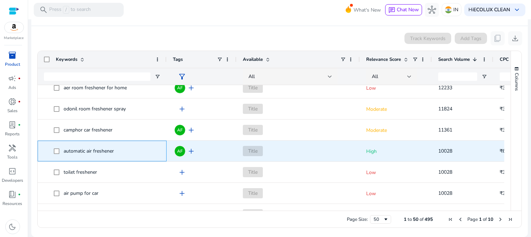
click at [117, 150] on span "automatic air freshener" at bounding box center [107, 151] width 106 height 14
drag, startPoint x: 117, startPoint y: 150, endPoint x: 47, endPoint y: 154, distance: 70.8
click at [47, 154] on span "automatic air freshener" at bounding box center [102, 151] width 116 height 14
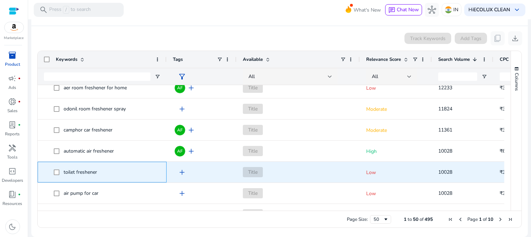
click at [124, 172] on span "toilet freshener" at bounding box center [107, 172] width 106 height 14
drag, startPoint x: 119, startPoint y: 173, endPoint x: 56, endPoint y: 178, distance: 63.5
click at [56, 178] on span "toilet freshener" at bounding box center [107, 172] width 106 height 14
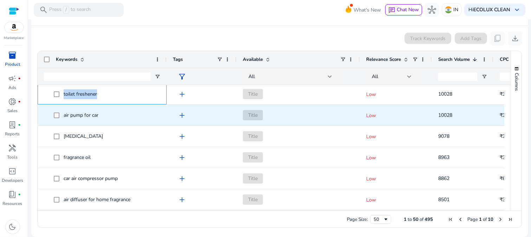
scroll to position [468, 0]
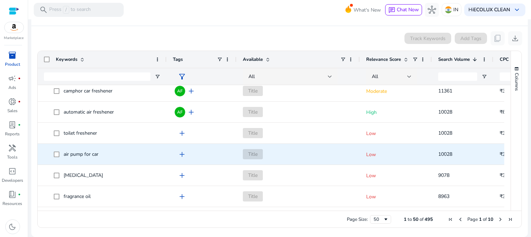
click at [108, 161] on span "air pump for car" at bounding box center [107, 154] width 106 height 14
drag, startPoint x: 107, startPoint y: 153, endPoint x: 60, endPoint y: 155, distance: 47.1
click at [60, 155] on span "air pump for car" at bounding box center [107, 154] width 106 height 14
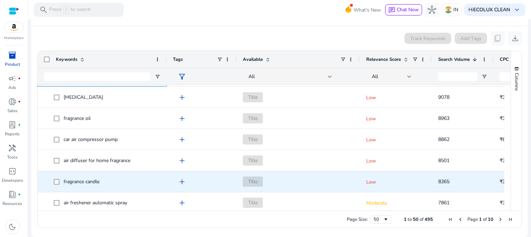
scroll to position [586, 0]
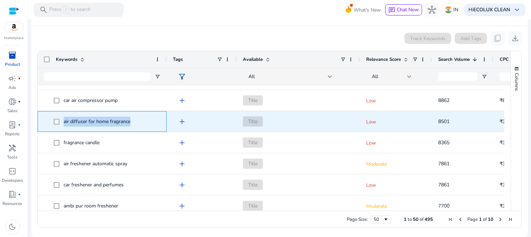
drag, startPoint x: 142, startPoint y: 124, endPoint x: 60, endPoint y: 129, distance: 82.1
click at [60, 129] on div "air diffuser for home fragrance" at bounding box center [102, 121] width 116 height 20
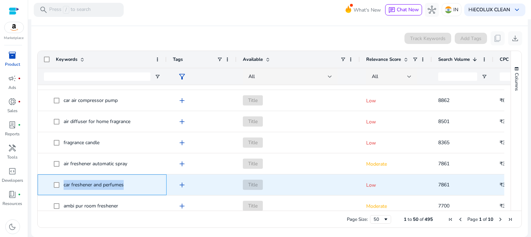
drag, startPoint x: 135, startPoint y: 183, endPoint x: 47, endPoint y: 191, distance: 88.2
click at [47, 191] on span "car freshener and perfumes" at bounding box center [102, 184] width 116 height 14
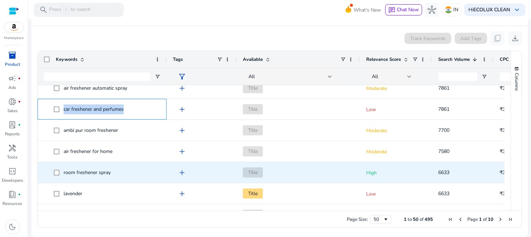
scroll to position [664, 0]
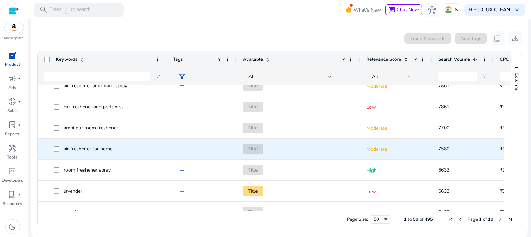
click at [129, 150] on span "air freshener for home" at bounding box center [107, 149] width 106 height 14
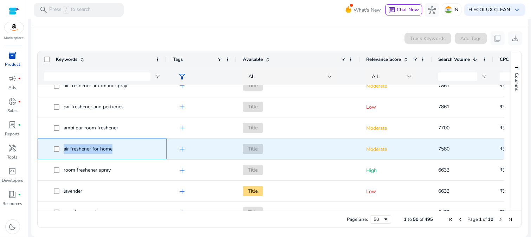
drag, startPoint x: 129, startPoint y: 150, endPoint x: 47, endPoint y: 153, distance: 82.3
click at [47, 153] on span "air freshener for home" at bounding box center [102, 149] width 116 height 14
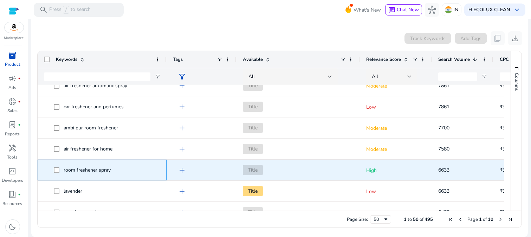
click at [154, 167] on span "room freshener spray" at bounding box center [107, 170] width 106 height 14
drag, startPoint x: 134, startPoint y: 169, endPoint x: 61, endPoint y: 172, distance: 73.1
click at [61, 172] on span "room freshener spray" at bounding box center [107, 170] width 106 height 14
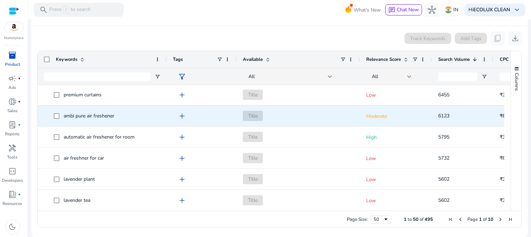
scroll to position [742, 0]
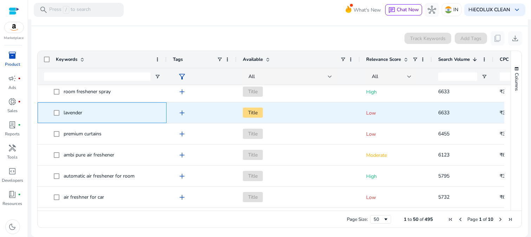
click at [98, 118] on span "lavender" at bounding box center [107, 112] width 106 height 14
drag, startPoint x: 98, startPoint y: 116, endPoint x: 59, endPoint y: 117, distance: 39.7
click at [59, 117] on span "lavender" at bounding box center [107, 112] width 106 height 14
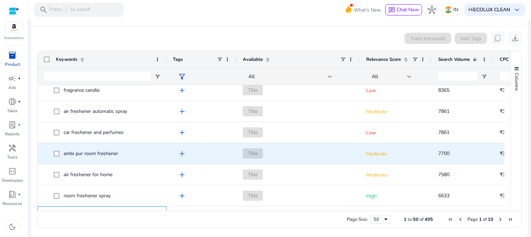
scroll to position [656, 0]
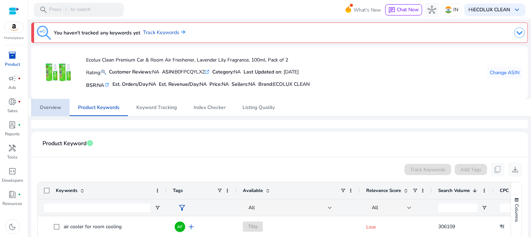
click at [53, 107] on span "Overview" at bounding box center [50, 107] width 21 height 5
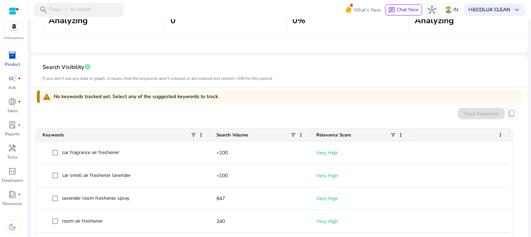
scroll to position [156, 0]
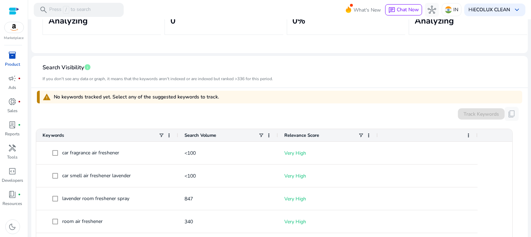
drag, startPoint x: 209, startPoint y: 135, endPoint x: 174, endPoint y: 137, distance: 35.2
click at [176, 137] on div at bounding box center [177, 135] width 3 height 12
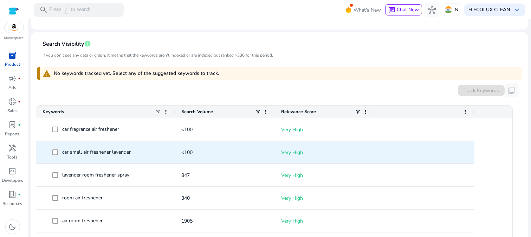
scroll to position [0, 0]
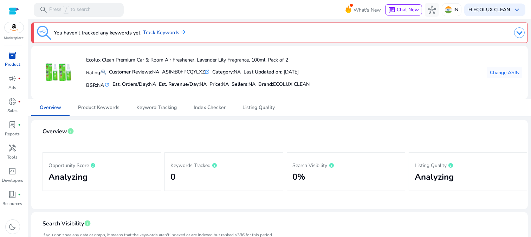
click at [13, 31] on img at bounding box center [14, 27] width 19 height 11
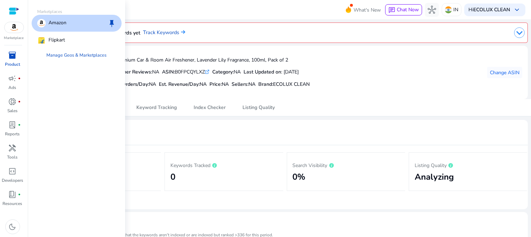
click at [77, 23] on div "Amazon keep" at bounding box center [77, 23] width 90 height 17
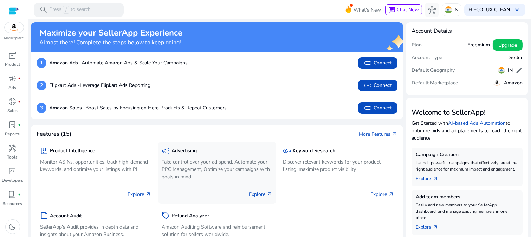
click at [201, 170] on p "Take control over your ad spend, Automate your PPC Management, Optimize your ca…" at bounding box center [217, 169] width 111 height 22
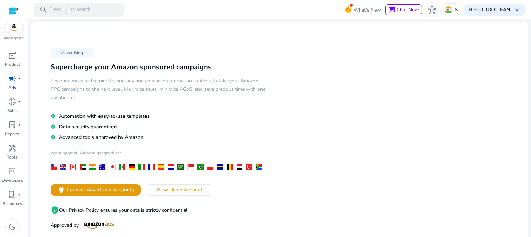
scroll to position [39, 0]
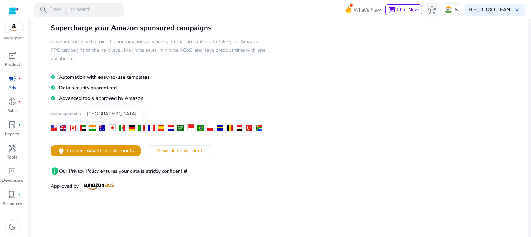
click at [92, 127] on div at bounding box center [92, 128] width 6 height 6
click at [103, 151] on span "Connect Advertising Accounts" at bounding box center [100, 150] width 67 height 7
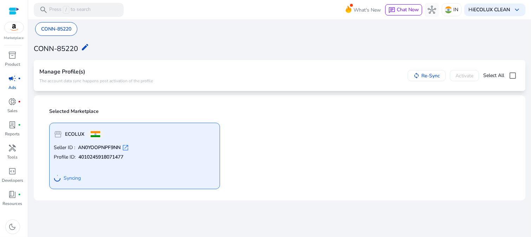
click at [272, 143] on div "storefront ECOLUX Seller ID : AN0YOOPNPF9NN open_in_new Profile ID: 40102459180…" at bounding box center [279, 153] width 469 height 72
click at [342, 128] on div "storefront ECOLUX Seller ID : AN0YOOPNPF9NN open_in_new Profile ID: 40102459180…" at bounding box center [279, 153] width 469 height 72
click at [12, 62] on p "Product" at bounding box center [12, 64] width 15 height 6
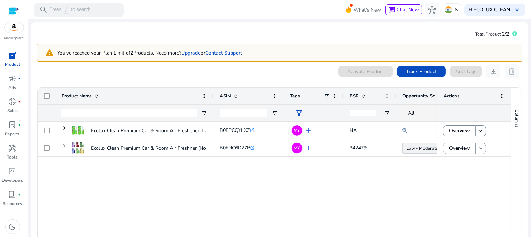
click at [14, 58] on span "inventory_2" at bounding box center [12, 55] width 8 height 8
click at [19, 29] on img at bounding box center [14, 27] width 19 height 11
click at [14, 10] on div at bounding box center [14, 11] width 11 height 8
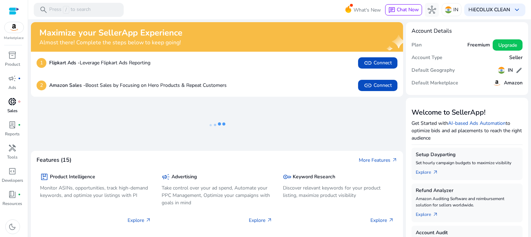
click at [17, 102] on div "donut_small fiber_manual_record" at bounding box center [13, 101] width 20 height 11
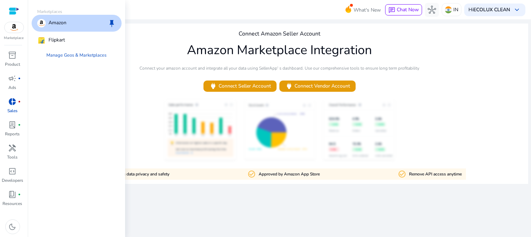
click at [10, 27] on img at bounding box center [14, 27] width 19 height 11
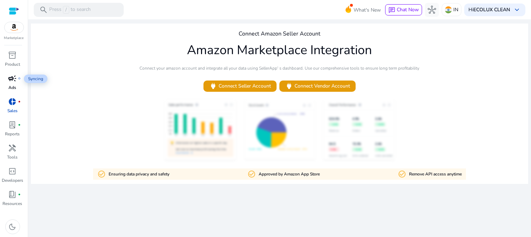
click at [12, 81] on span "campaign" at bounding box center [12, 78] width 8 height 8
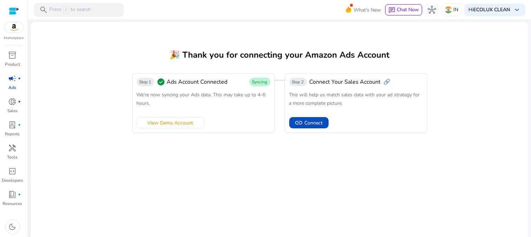
click at [14, 29] on img at bounding box center [14, 27] width 19 height 11
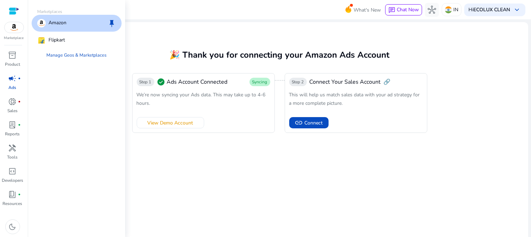
click at [64, 20] on p "Amazon" at bounding box center [58, 23] width 18 height 8
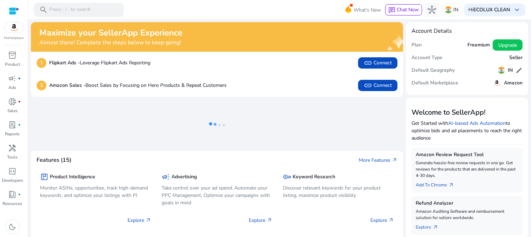
click at [15, 9] on div at bounding box center [14, 11] width 11 height 8
click at [12, 59] on span "inventory_2" at bounding box center [12, 55] width 8 height 8
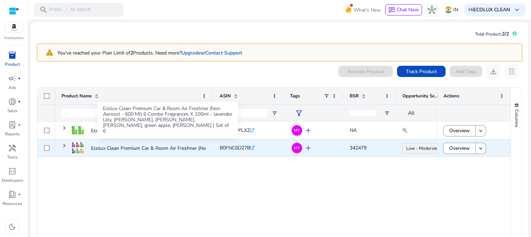
click at [114, 149] on p "Ecolux Clean Premium Car & Room Air Freshner (Non Aerosol - 600..." at bounding box center [167, 148] width 153 height 14
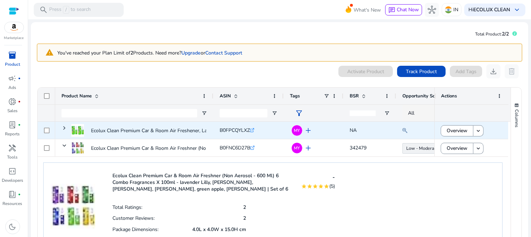
click at [78, 133] on img at bounding box center [77, 130] width 13 height 13
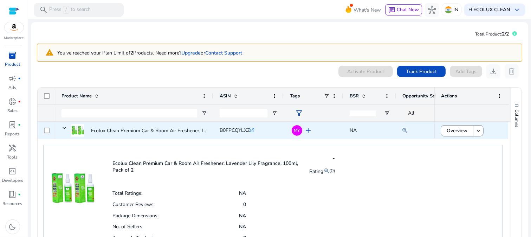
click at [308, 129] on span "add" at bounding box center [308, 130] width 8 height 8
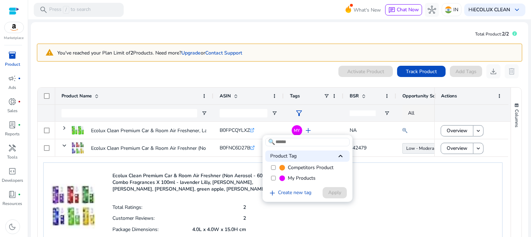
click at [388, 197] on div at bounding box center [265, 118] width 531 height 237
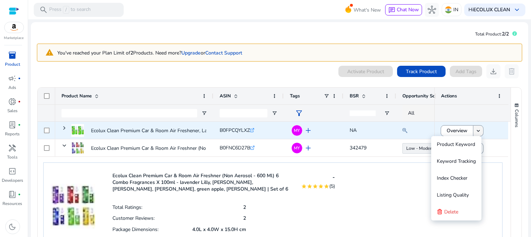
click at [477, 130] on mat-icon "keyboard_arrow_down" at bounding box center [478, 131] width 6 height 6
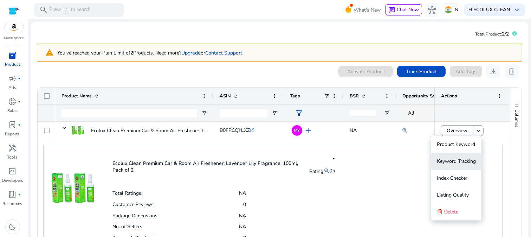
click at [454, 163] on span "Keyword Tracking" at bounding box center [456, 161] width 39 height 7
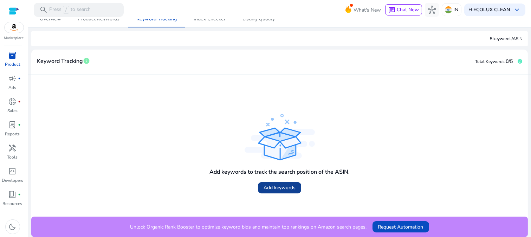
click at [282, 187] on span "Add keywords" at bounding box center [280, 187] width 32 height 7
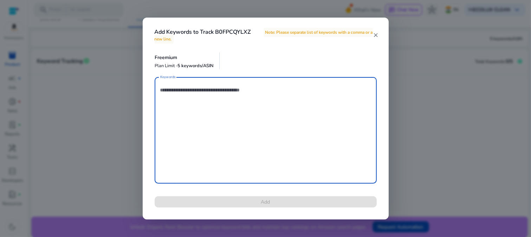
click at [378, 35] on mat-icon "close" at bounding box center [376, 35] width 6 height 6
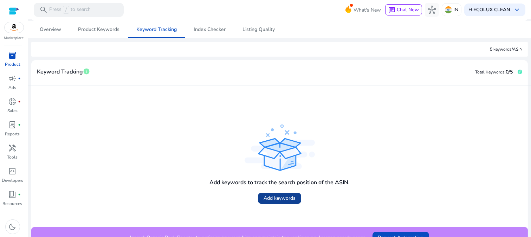
click at [275, 197] on span "Add keywords" at bounding box center [280, 197] width 32 height 7
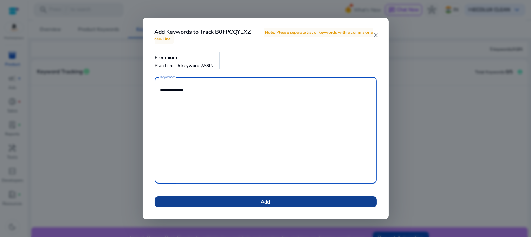
type textarea "**********"
click at [268, 202] on span "Add" at bounding box center [265, 201] width 9 height 7
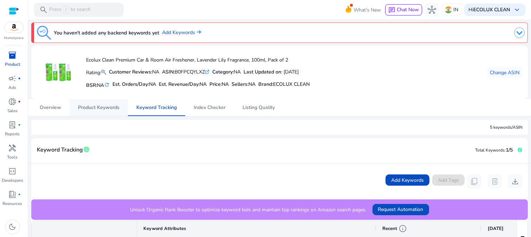
click at [101, 106] on span "Product Keywords" at bounding box center [98, 107] width 41 height 5
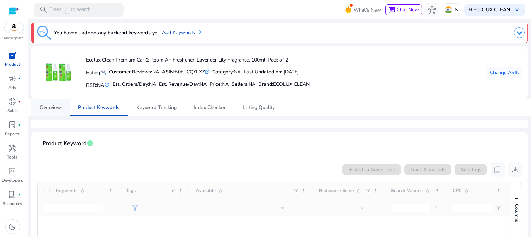
click at [57, 109] on span "Overview" at bounding box center [50, 107] width 21 height 5
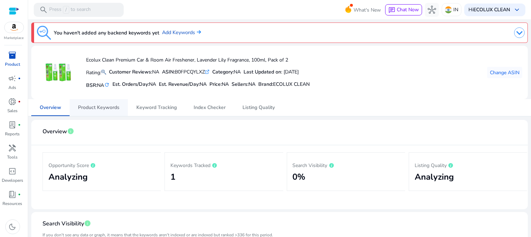
click at [108, 110] on span "Product Keywords" at bounding box center [98, 107] width 41 height 17
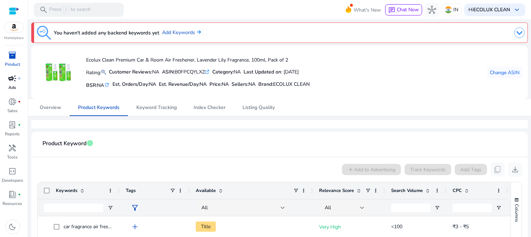
click at [14, 80] on span "campaign" at bounding box center [12, 78] width 8 height 8
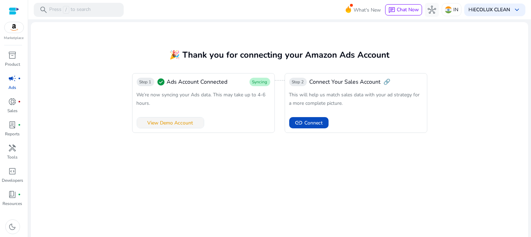
click at [177, 123] on span "View Demo Account" at bounding box center [171, 122] width 46 height 7
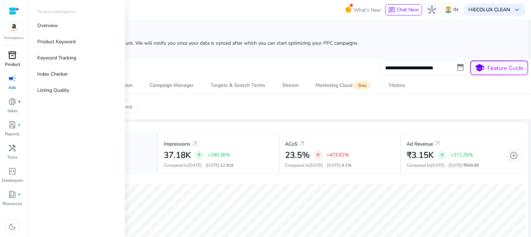
click at [11, 62] on p "Product" at bounding box center [12, 64] width 15 height 6
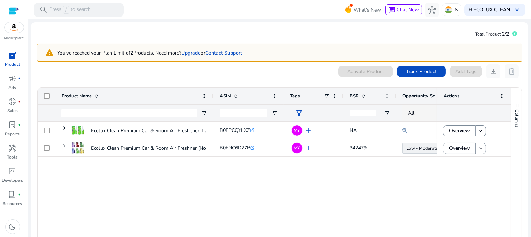
click at [11, 30] on img at bounding box center [14, 27] width 19 height 11
click at [15, 11] on div at bounding box center [14, 11] width 11 height 8
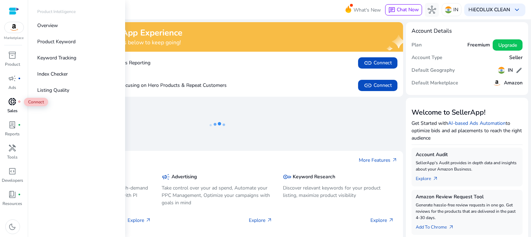
click at [9, 101] on span "donut_small" at bounding box center [12, 101] width 8 height 8
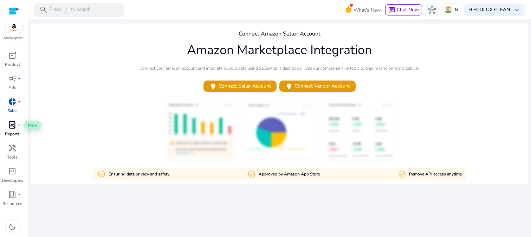
click at [13, 124] on span "lab_profile" at bounding box center [12, 125] width 8 height 8
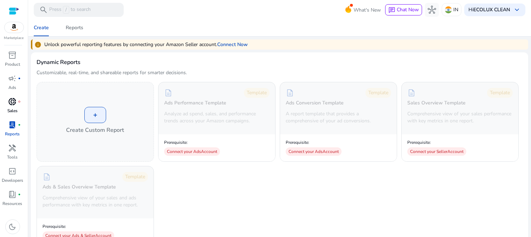
click at [14, 104] on span "donut_small" at bounding box center [12, 101] width 8 height 8
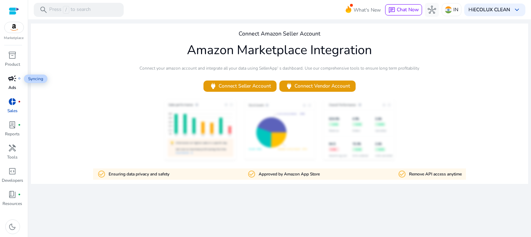
click at [13, 76] on span "campaign" at bounding box center [12, 78] width 8 height 8
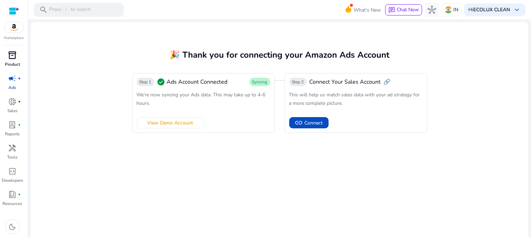
click at [16, 56] on span "inventory_2" at bounding box center [12, 55] width 8 height 8
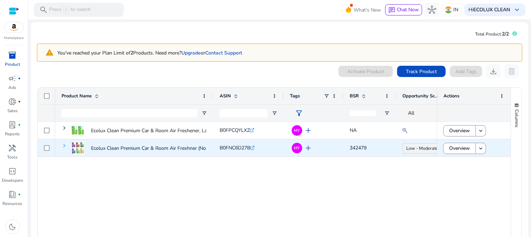
click at [66, 146] on span at bounding box center [65, 146] width 6 height 6
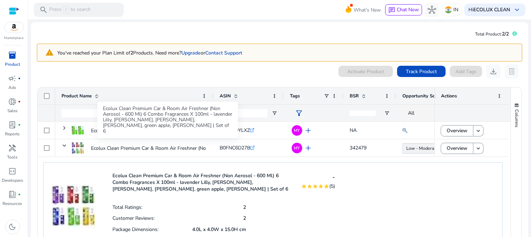
click at [192, 131] on div "Ecolux Clean Premium Car & Room Air Freshner (Non Aerosol - 600 Ml) 6 Combo Fra…" at bounding box center [167, 120] width 141 height 37
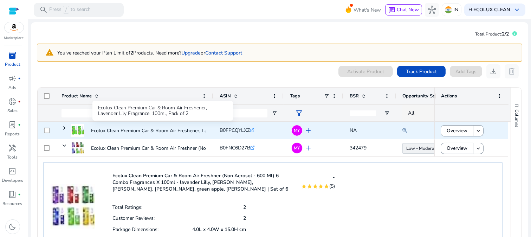
click at [161, 129] on p "Ecolux Clean Premium Car & Room Air Freshener, Lavender Lily..." at bounding box center [162, 130] width 143 height 14
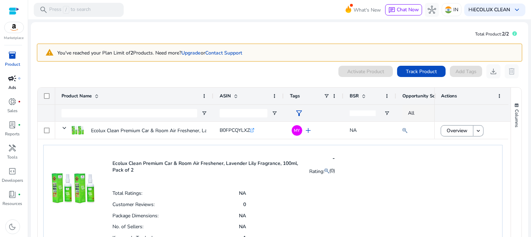
click at [18, 82] on div "campaign fiber_manual_record" at bounding box center [13, 78] width 20 height 11
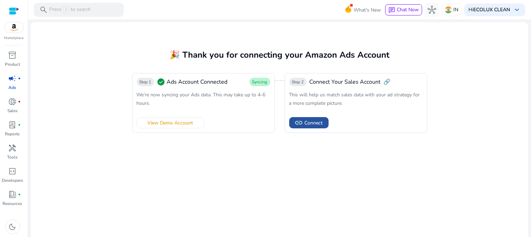
click at [310, 122] on span "Connect" at bounding box center [314, 122] width 18 height 7
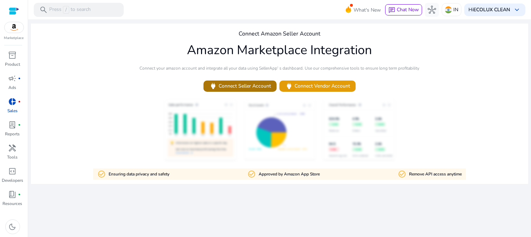
click at [230, 89] on span "power Connect Seller Account" at bounding box center [240, 86] width 62 height 8
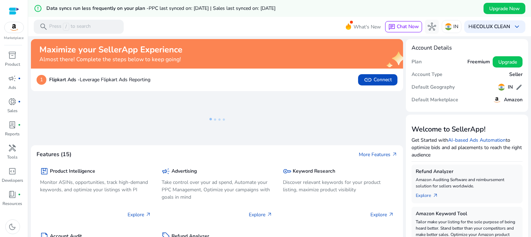
click at [11, 26] on img at bounding box center [14, 27] width 19 height 11
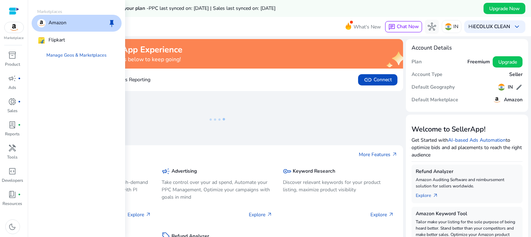
click at [62, 22] on p "Amazon" at bounding box center [58, 23] width 18 height 8
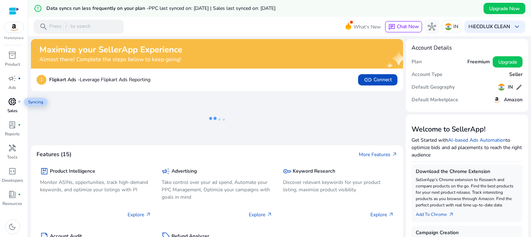
click at [12, 101] on span "donut_small" at bounding box center [12, 101] width 8 height 8
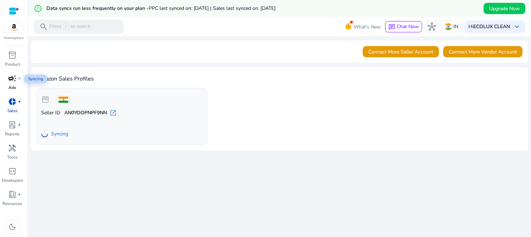
click at [11, 79] on span "campaign" at bounding box center [12, 78] width 8 height 8
click at [14, 126] on span "lab_profile" at bounding box center [12, 125] width 8 height 8
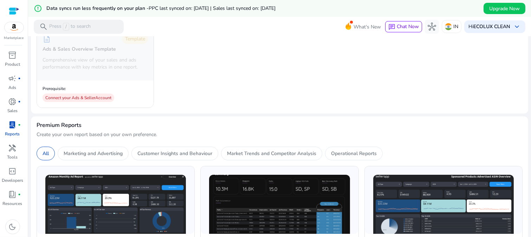
scroll to position [216, 0]
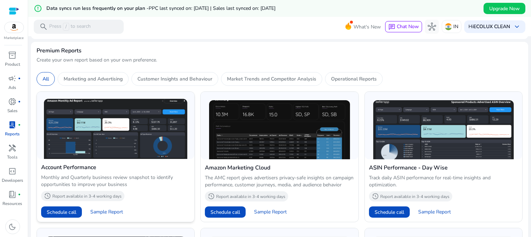
click at [85, 139] on img at bounding box center [115, 129] width 143 height 60
click at [117, 144] on img at bounding box center [115, 129] width 143 height 60
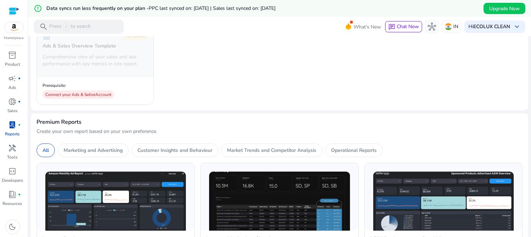
scroll to position [138, 0]
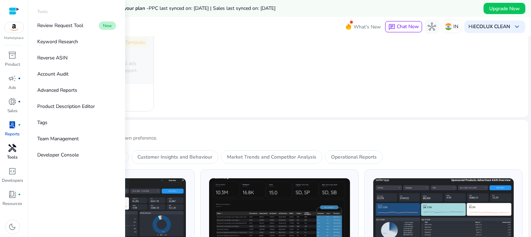
click at [11, 153] on div "handyman" at bounding box center [13, 147] width 20 height 11
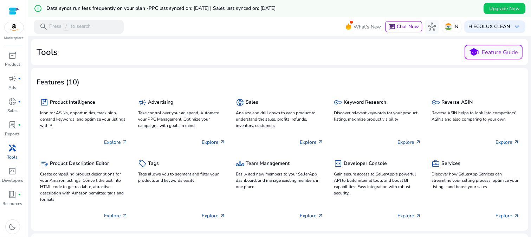
click at [8, 150] on span "handyman" at bounding box center [12, 148] width 8 height 8
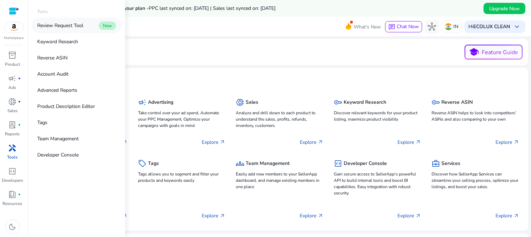
click at [73, 27] on p "Review Request Tool" at bounding box center [60, 25] width 46 height 7
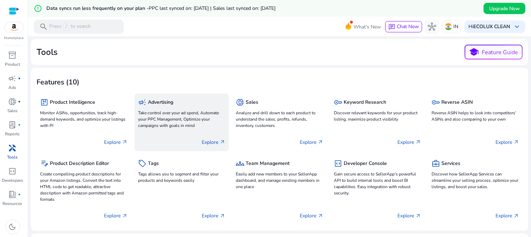
click at [169, 117] on p "Take control over your ad spend, Automate your PPC Management, Optimize your ca…" at bounding box center [182, 119] width 88 height 19
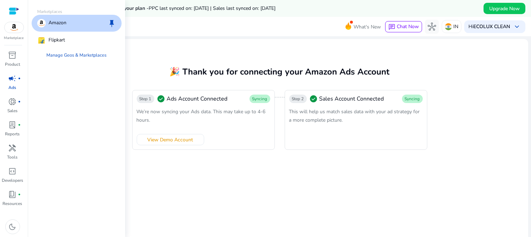
click at [15, 28] on img at bounding box center [14, 27] width 19 height 11
click at [56, 41] on p "Flipkart" at bounding box center [57, 40] width 17 height 8
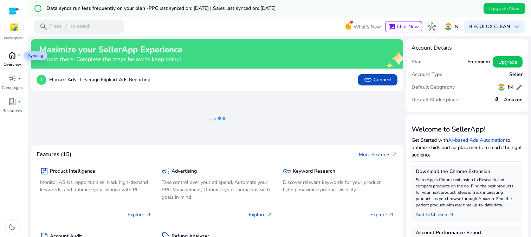
click at [11, 55] on span "home" at bounding box center [12, 55] width 8 height 8
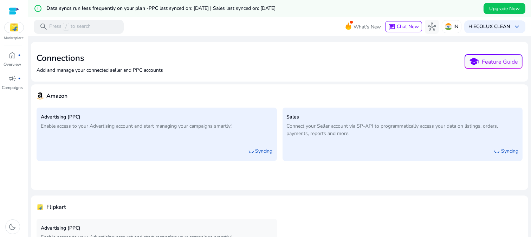
click at [15, 24] on img at bounding box center [14, 27] width 19 height 11
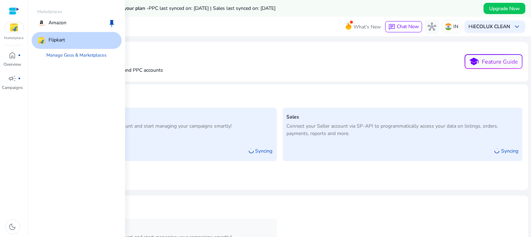
click at [15, 8] on div at bounding box center [14, 11] width 11 height 8
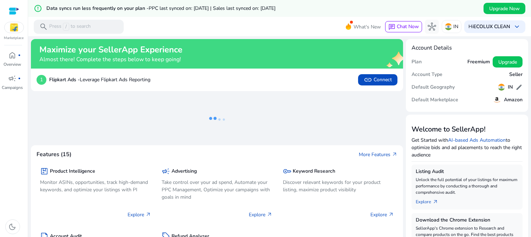
click at [14, 28] on img at bounding box center [14, 27] width 19 height 11
click at [15, 59] on span "home" at bounding box center [12, 55] width 8 height 8
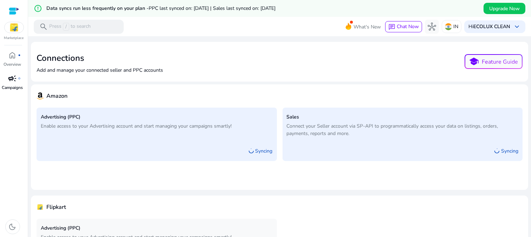
click at [13, 76] on span "campaign" at bounding box center [12, 78] width 8 height 8
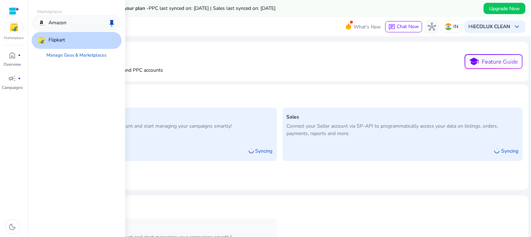
click at [67, 23] on div "Amazon keep" at bounding box center [77, 23] width 90 height 17
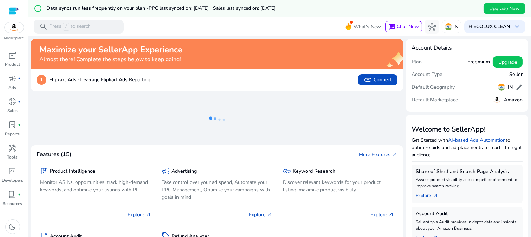
click at [12, 29] on img at bounding box center [14, 27] width 19 height 11
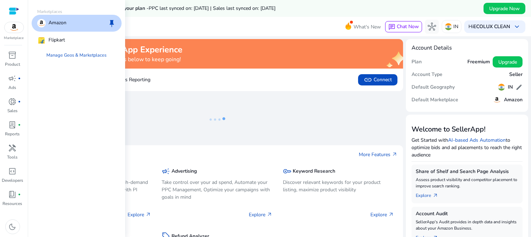
click at [61, 29] on div "Amazon keep" at bounding box center [77, 23] width 90 height 17
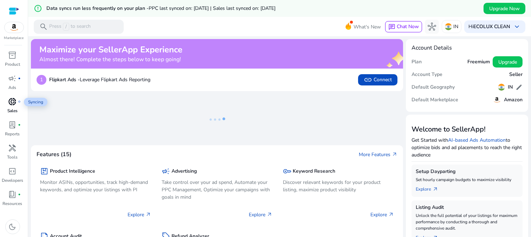
click at [13, 104] on span "donut_small" at bounding box center [12, 101] width 8 height 8
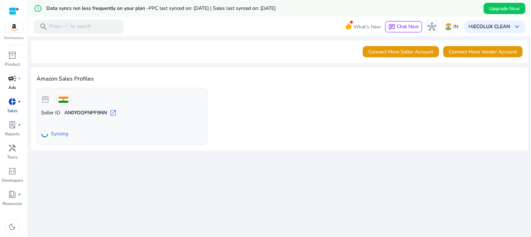
click at [13, 79] on span "campaign" at bounding box center [12, 78] width 8 height 8
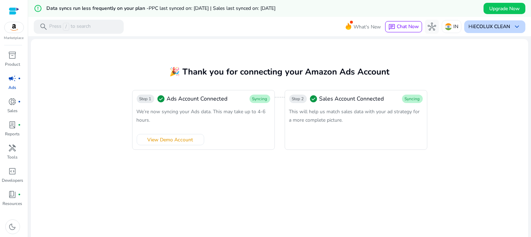
click at [514, 25] on span "keyboard_arrow_down" at bounding box center [517, 26] width 8 height 8
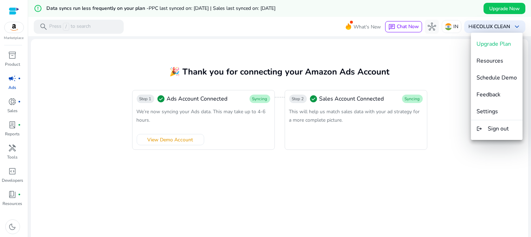
click at [440, 53] on div at bounding box center [265, 118] width 531 height 237
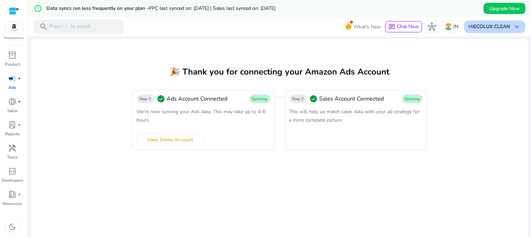
click at [509, 27] on div "Hi ECOLUX CLEAN keyboard_arrow_down" at bounding box center [494, 26] width 61 height 13
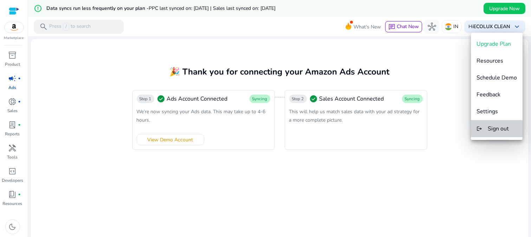
click at [491, 133] on button "logout Sign out" at bounding box center [497, 128] width 52 height 17
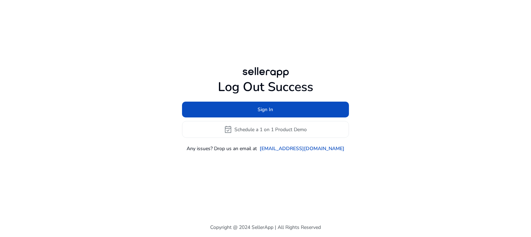
click at [106, 92] on div "Log Out Success Sign In event_available Schedule a 1 on 1 Product Demo Any issu…" at bounding box center [265, 108] width 393 height 87
